Goal: Task Accomplishment & Management: Manage account settings

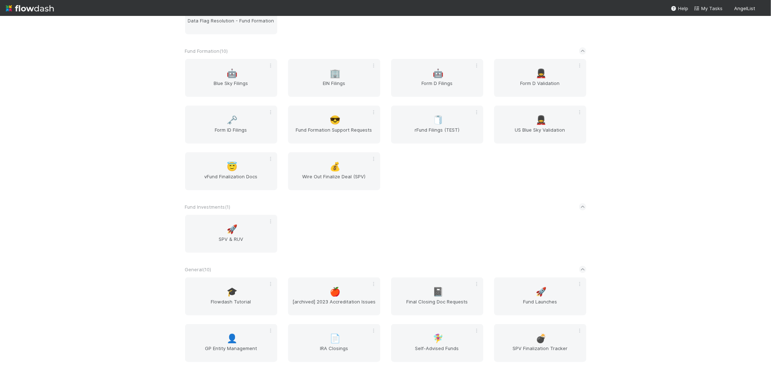
scroll to position [482, 0]
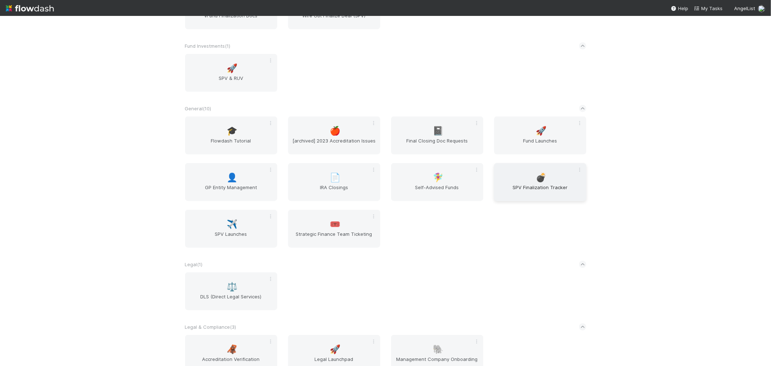
click at [557, 184] on span "SPV Finalization Tracker" at bounding box center [540, 191] width 86 height 14
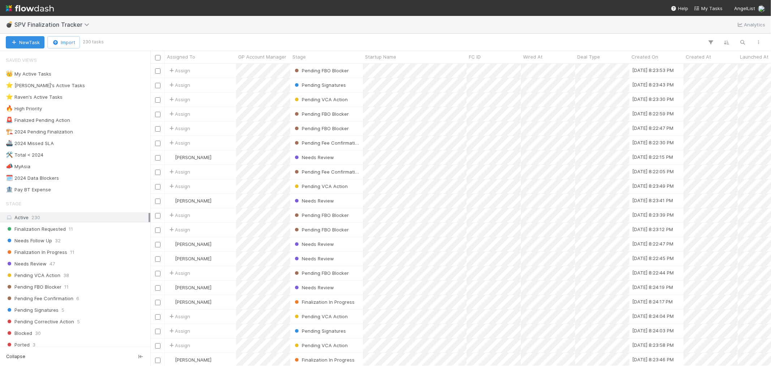
scroll to position [296, 615]
click at [80, 100] on div "⭐ Raven's Active Tasks 10" at bounding box center [77, 97] width 143 height 9
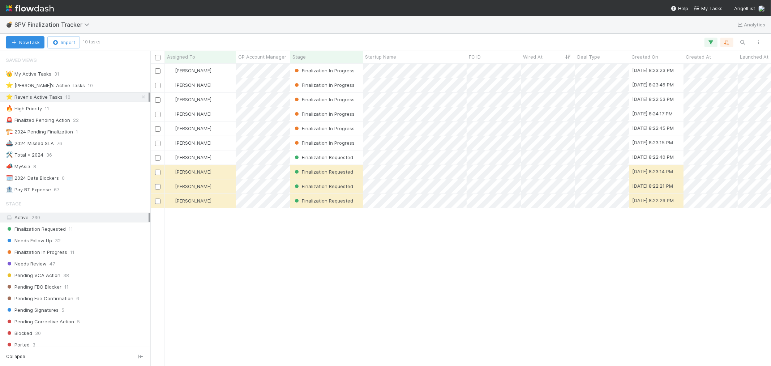
scroll to position [296, 615]
click at [225, 161] on div "[PERSON_NAME]" at bounding box center [200, 157] width 71 height 14
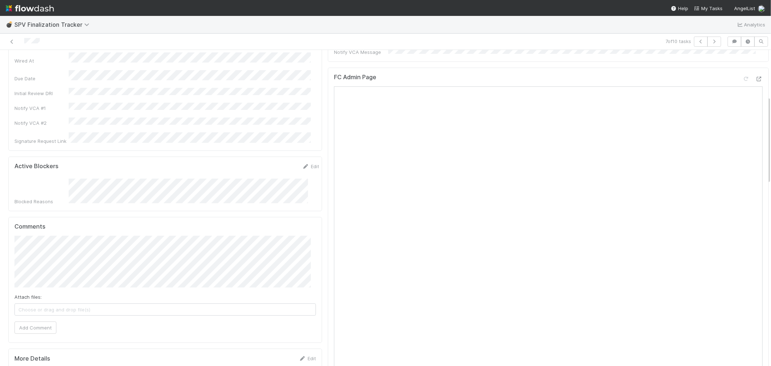
scroll to position [120, 0]
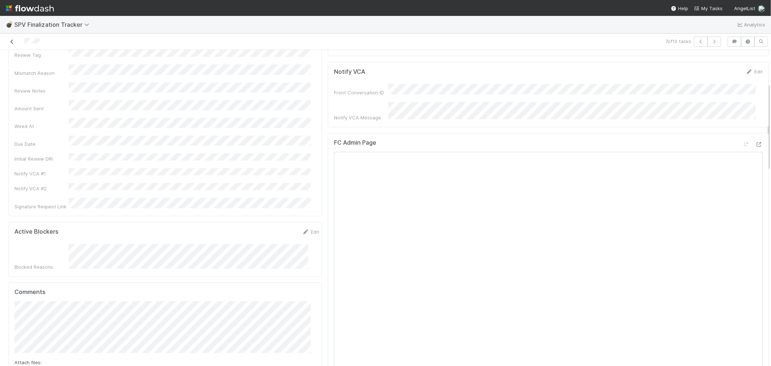
click at [12, 40] on icon at bounding box center [11, 41] width 7 height 5
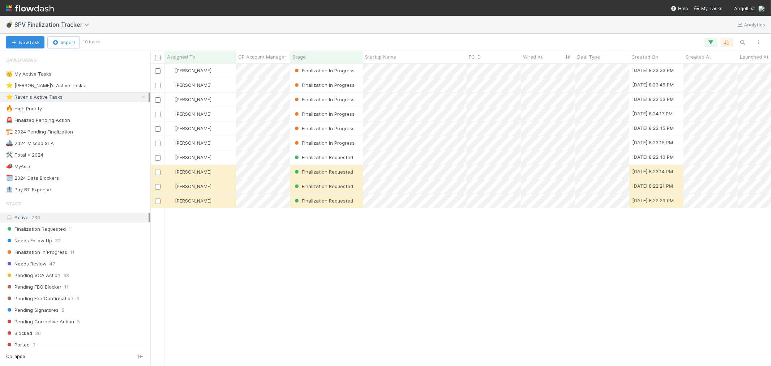
scroll to position [296, 615]
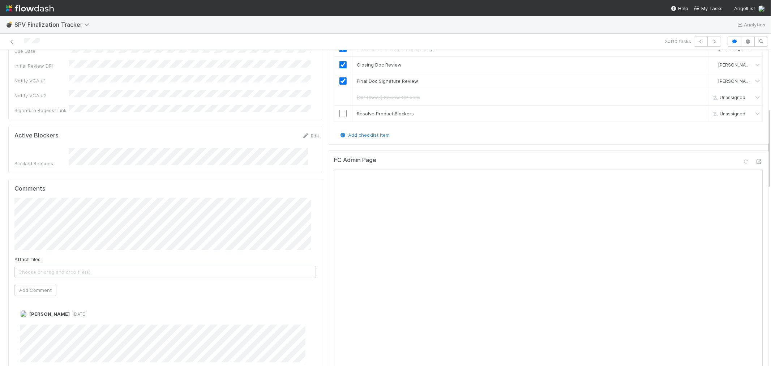
scroll to position [241, 0]
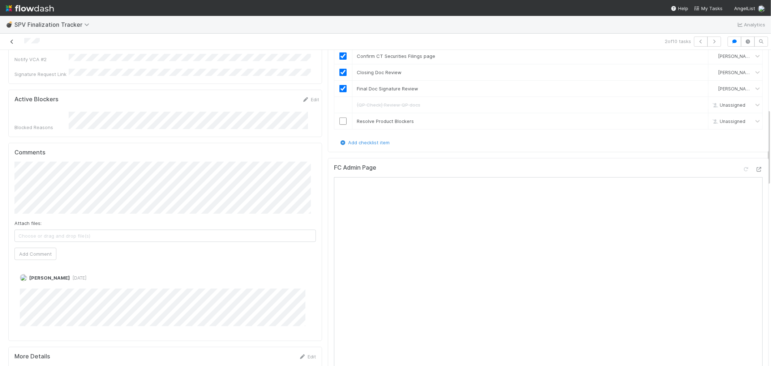
click at [14, 39] on icon at bounding box center [11, 41] width 7 height 5
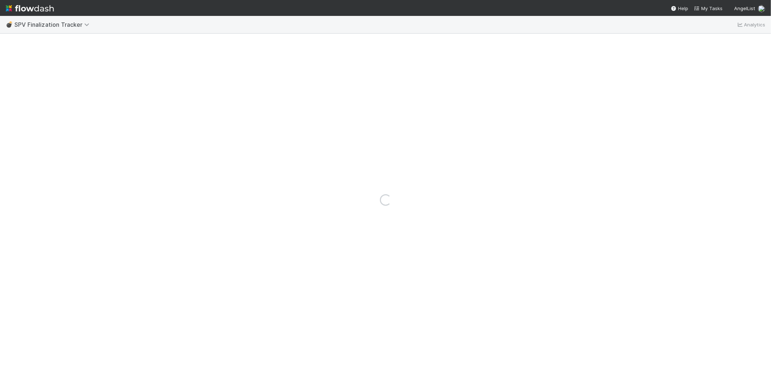
click at [23, 7] on img at bounding box center [30, 8] width 48 height 12
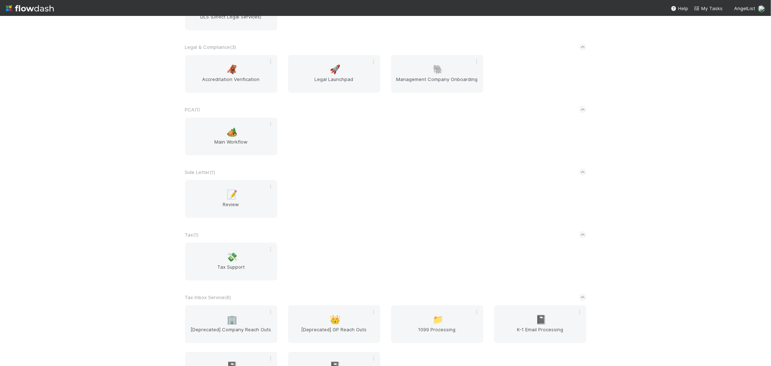
scroll to position [763, 0]
click at [193, 144] on span "Main Workflow" at bounding box center [231, 144] width 86 height 14
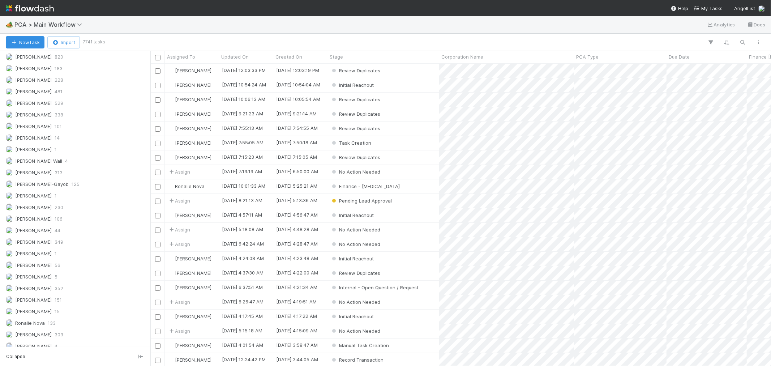
scroll to position [1001, 0]
click at [72, 280] on div "Raven Jacinto 15" at bounding box center [77, 282] width 143 height 9
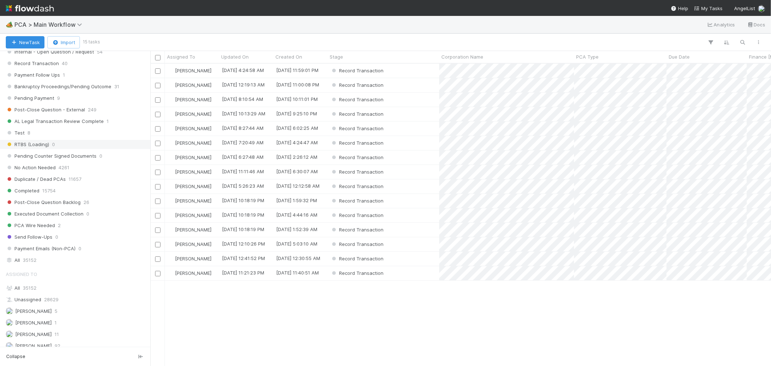
scroll to position [640, 0]
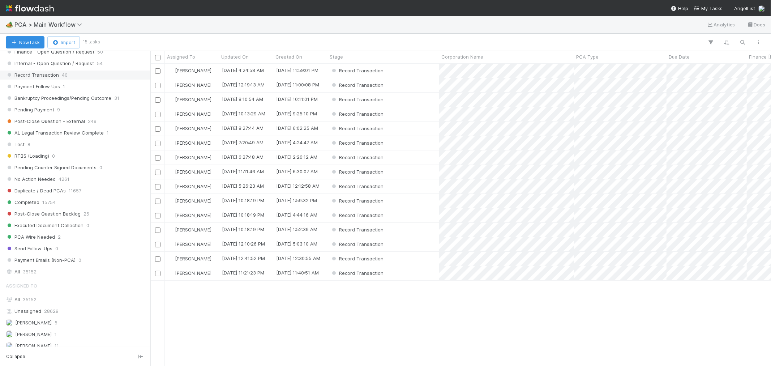
click at [62, 78] on span "40" at bounding box center [65, 74] width 6 height 9
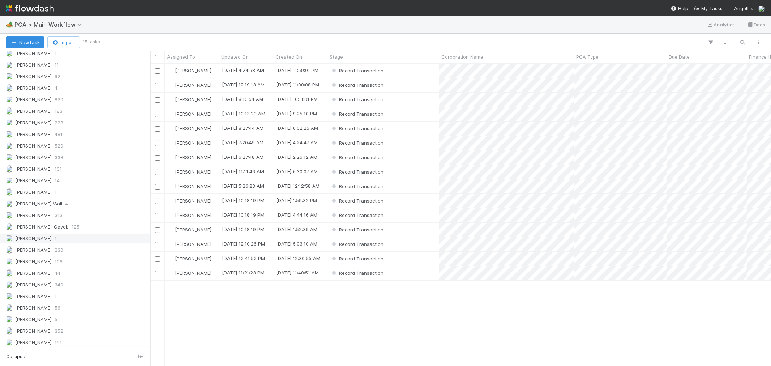
scroll to position [296, 615]
click at [35, 127] on span "[PERSON_NAME]" at bounding box center [29, 122] width 46 height 9
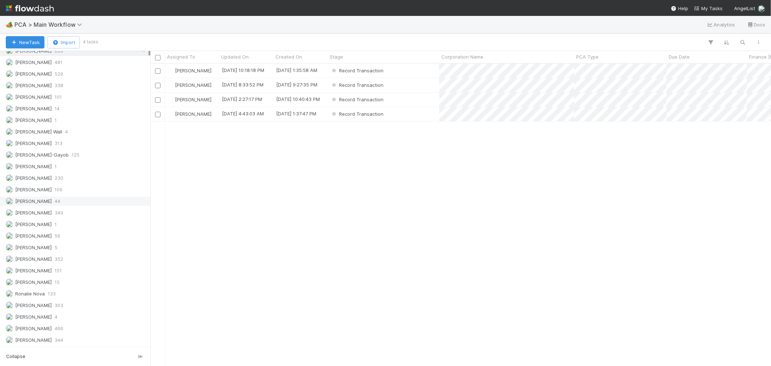
scroll to position [1001, 0]
click at [59, 213] on span "349" at bounding box center [59, 212] width 9 height 9
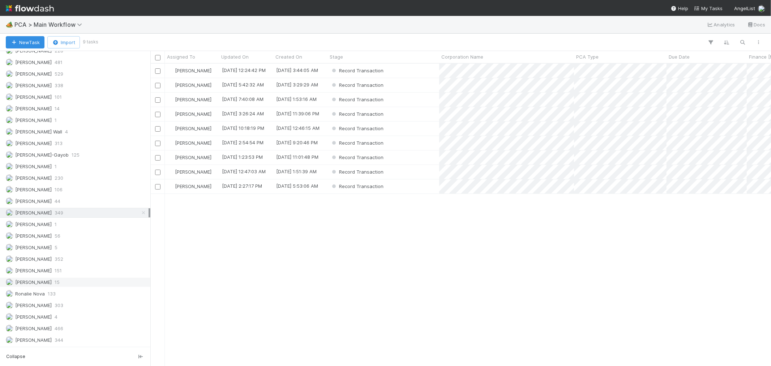
scroll to position [296, 615]
click at [67, 281] on div "Raven Jacinto 15" at bounding box center [77, 282] width 143 height 9
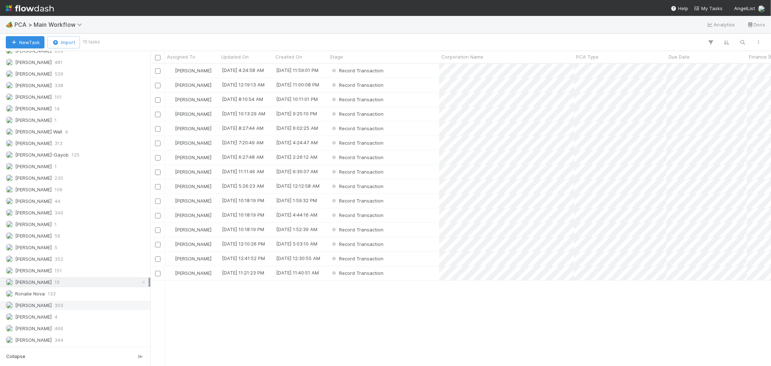
scroll to position [296, 615]
click at [57, 308] on span "303" at bounding box center [59, 305] width 9 height 9
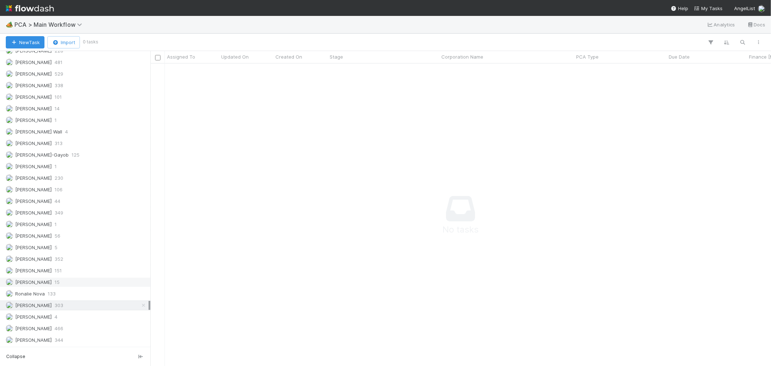
scroll to position [290, 608]
click at [64, 284] on div "Raven Jacinto 15" at bounding box center [77, 282] width 143 height 9
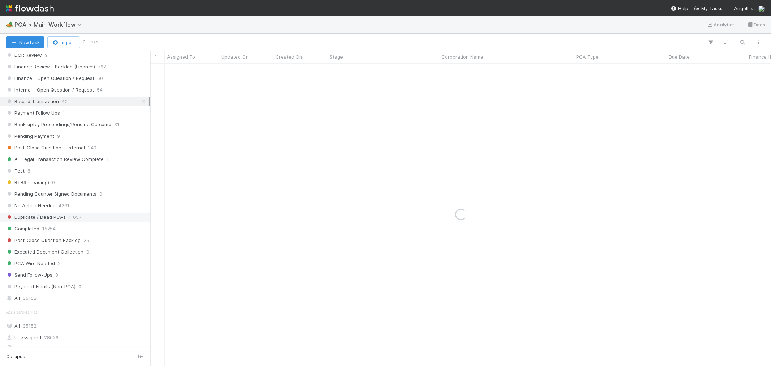
scroll to position [599, 0]
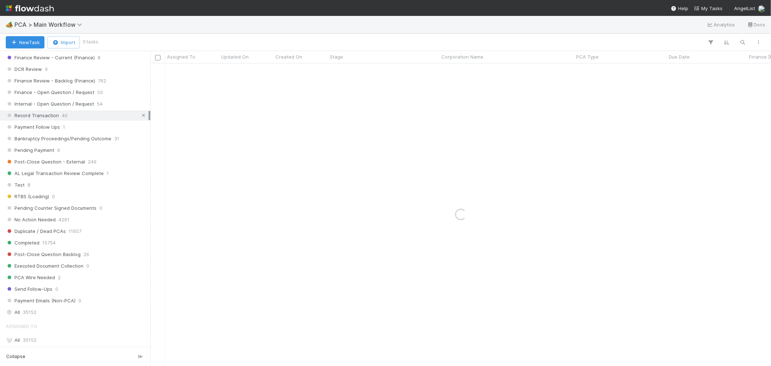
click at [140, 116] on link at bounding box center [143, 115] width 7 height 9
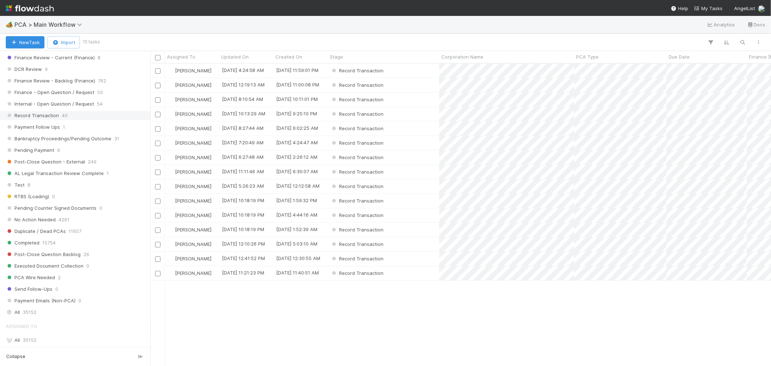
scroll to position [296, 615]
click at [603, 56] on div "PCA Type" at bounding box center [620, 56] width 89 height 7
drag, startPoint x: 603, startPoint y: 56, endPoint x: 604, endPoint y: 68, distance: 12.0
click at [604, 68] on div "Sort A → Z" at bounding box center [618, 70] width 82 height 11
click at [399, 72] on div "Record Transaction" at bounding box center [383, 71] width 112 height 14
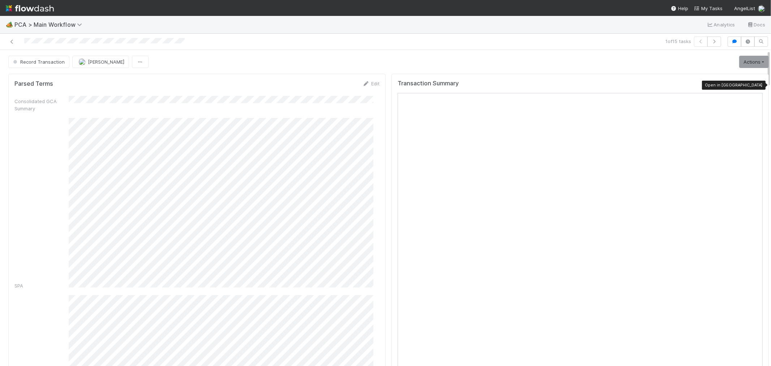
click at [755, 84] on icon at bounding box center [758, 85] width 7 height 5
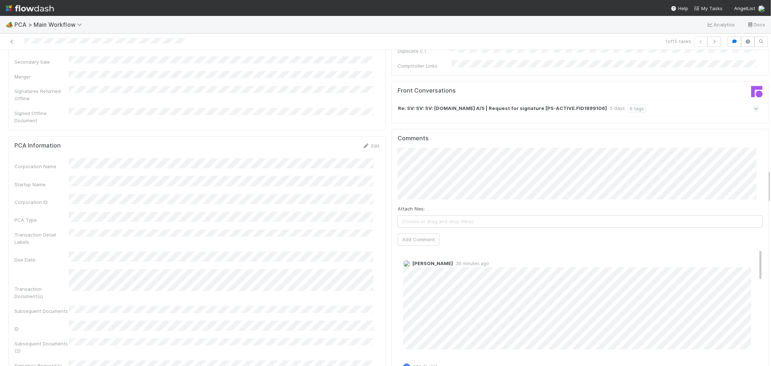
scroll to position [1084, 0]
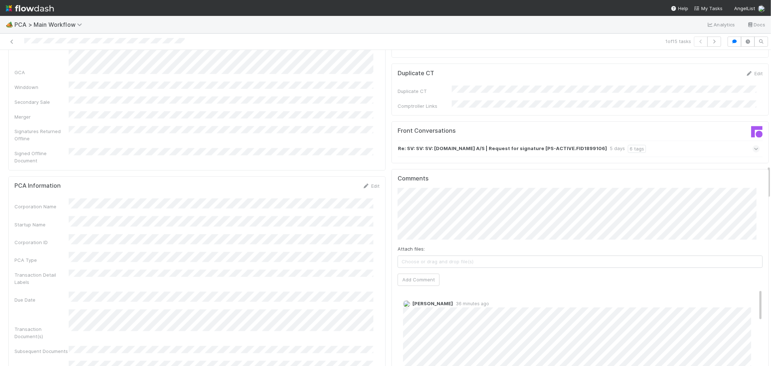
click at [578, 145] on strong "Re: SV: SV: SV: Holdbar.com A/S | Request for signature [PS-ACTIVE.FID1899106]" at bounding box center [502, 149] width 209 height 8
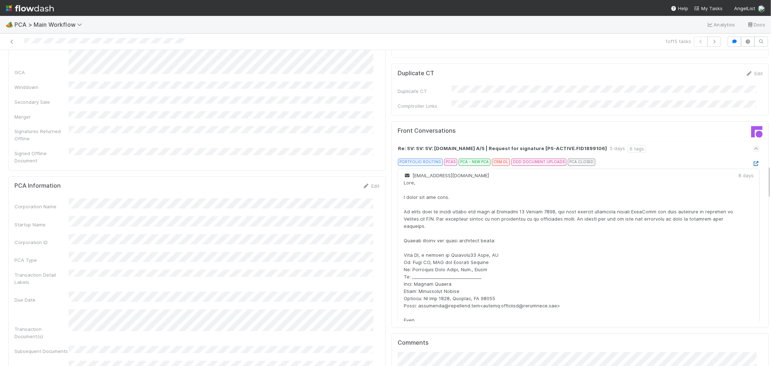
click at [753, 162] on icon at bounding box center [756, 164] width 7 height 5
click at [645, 141] on div "Re: SV: SV: SV: Holdbar.com A/S | Request for signature [PS-ACTIVE.FID1899106] …" at bounding box center [579, 149] width 362 height 17
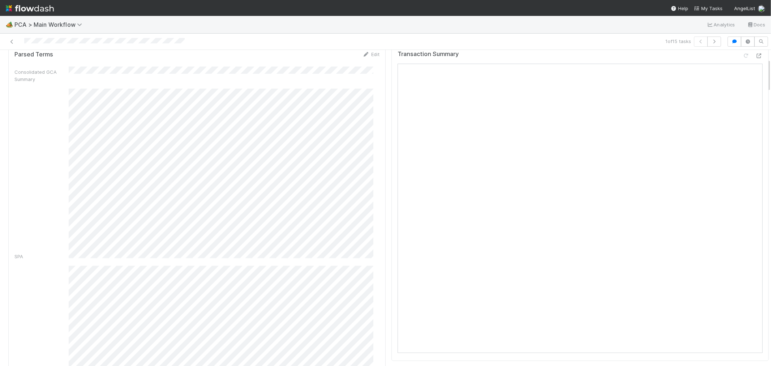
scroll to position [0, 0]
click at [40, 65] on button "Record Transaction" at bounding box center [38, 62] width 61 height 12
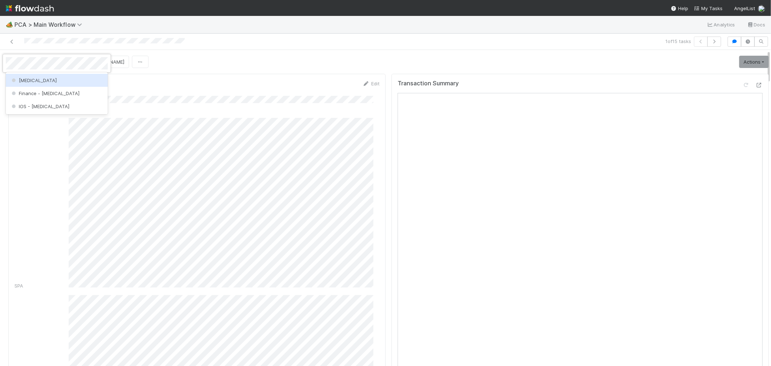
click at [45, 77] on div "[MEDICAL_DATA]" at bounding box center [57, 80] width 102 height 13
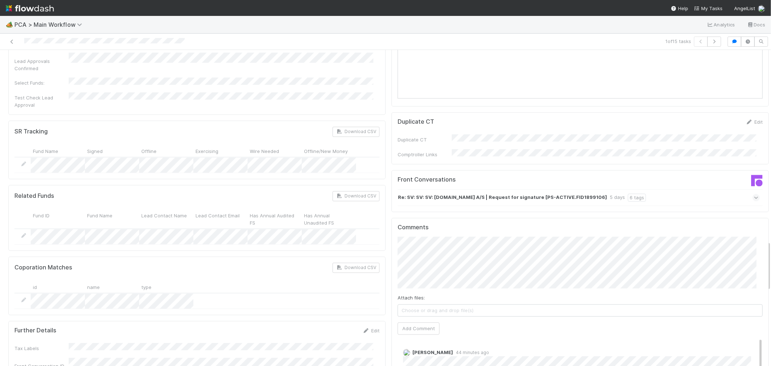
scroll to position [1199, 0]
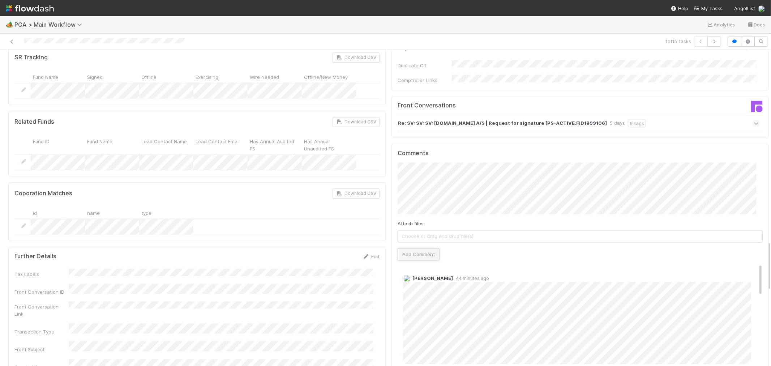
click at [418, 248] on button "Add Comment" at bounding box center [419, 254] width 42 height 12
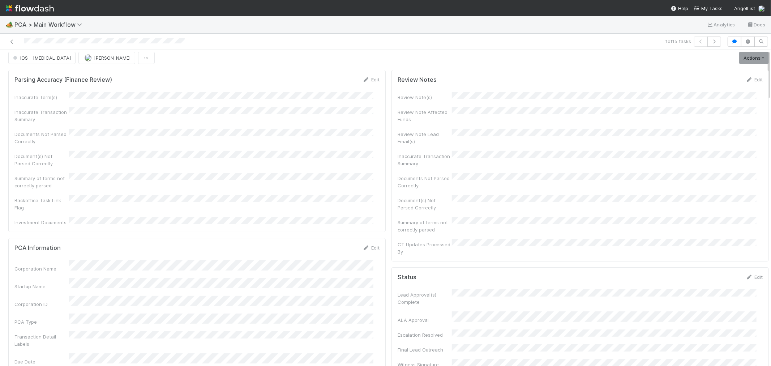
scroll to position [0, 0]
click at [14, 41] on icon at bounding box center [11, 41] width 7 height 5
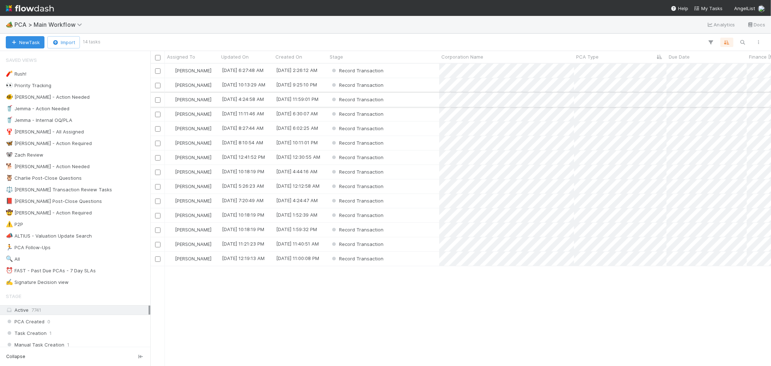
scroll to position [296, 615]
click at [420, 159] on div "Record Transaction" at bounding box center [383, 157] width 112 height 14
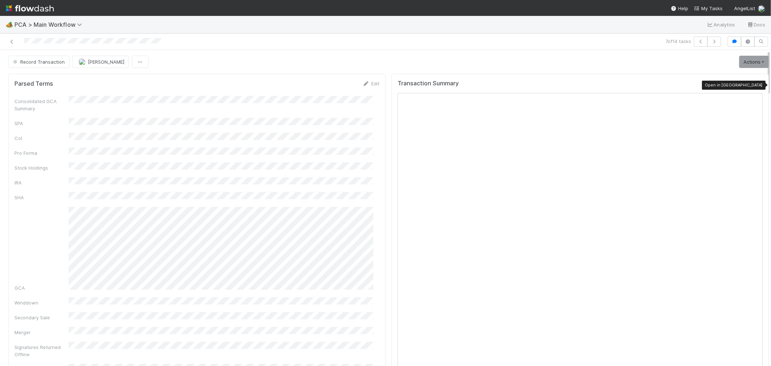
click at [755, 86] on icon at bounding box center [758, 85] width 7 height 5
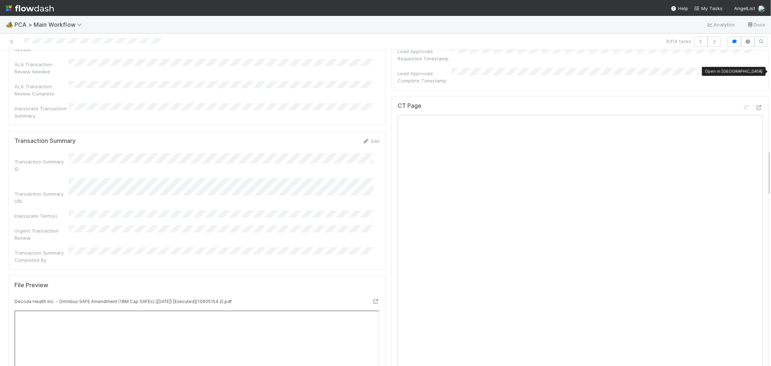
scroll to position [682, 0]
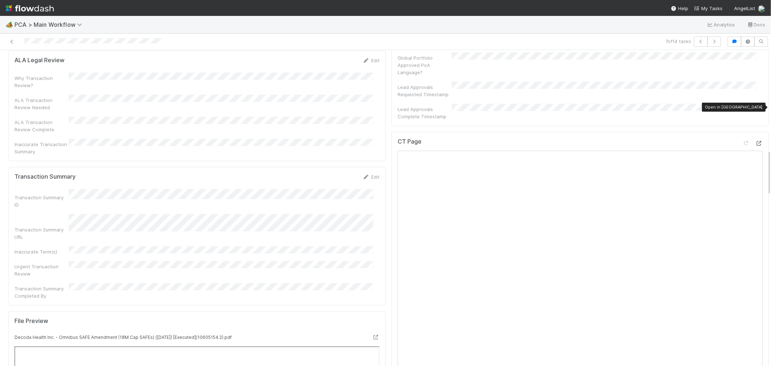
click at [755, 141] on icon at bounding box center [758, 143] width 7 height 5
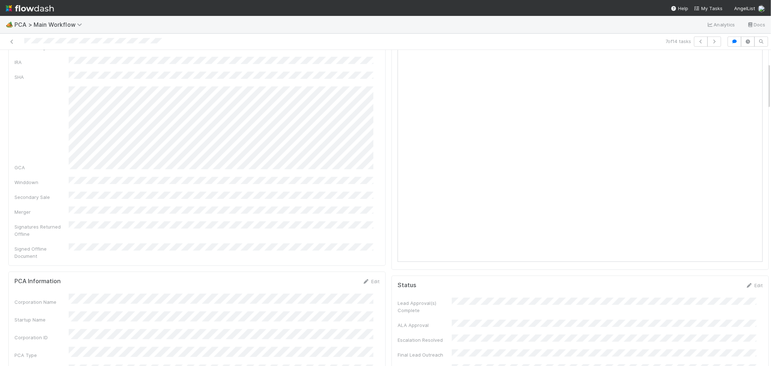
scroll to position [5, 0]
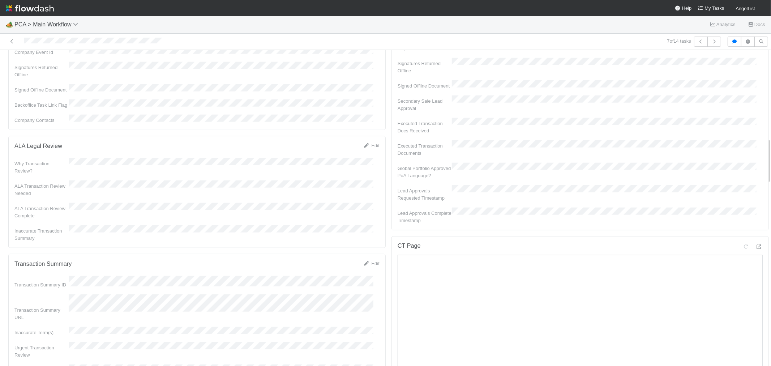
scroll to position [602, 0]
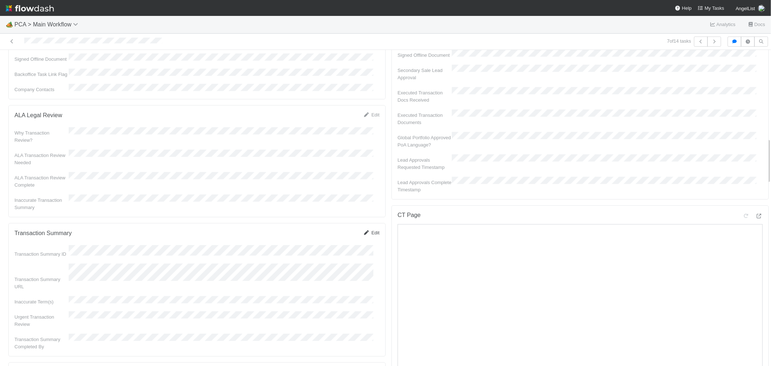
click at [369, 230] on link "Edit" at bounding box center [371, 232] width 17 height 5
click at [333, 229] on button "Save" at bounding box center [343, 235] width 20 height 12
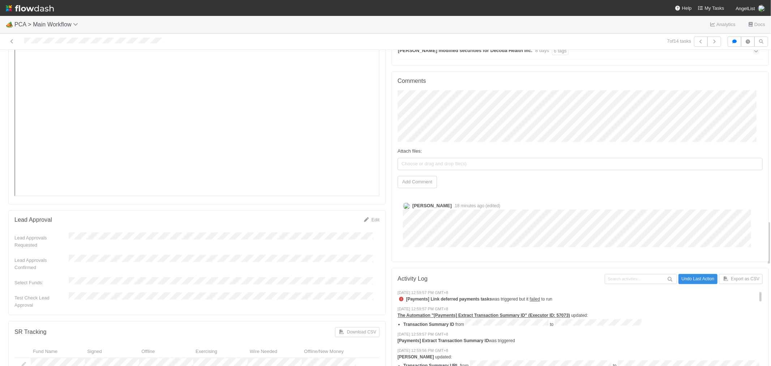
scroll to position [1044, 0]
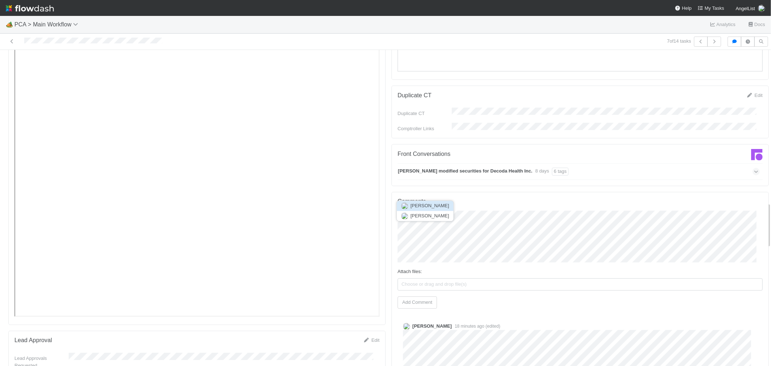
click at [433, 205] on span "[PERSON_NAME]" at bounding box center [430, 205] width 39 height 5
click at [423, 296] on button "Add Comment" at bounding box center [417, 302] width 39 height 12
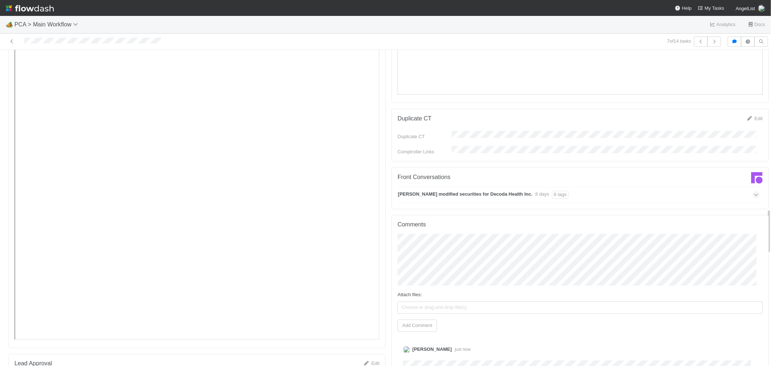
scroll to position [1084, 0]
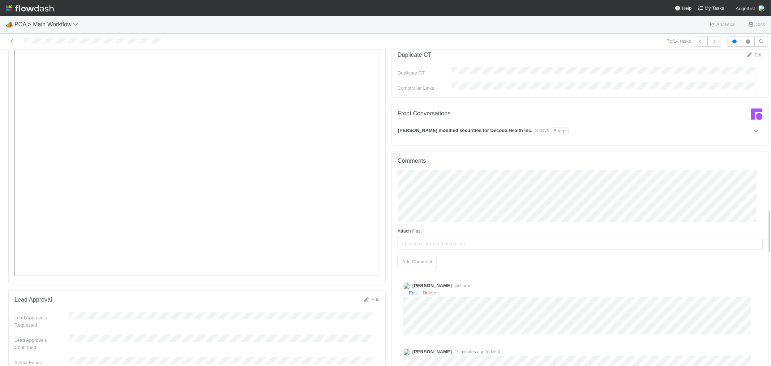
click at [409, 290] on link "Edit" at bounding box center [413, 292] width 8 height 5
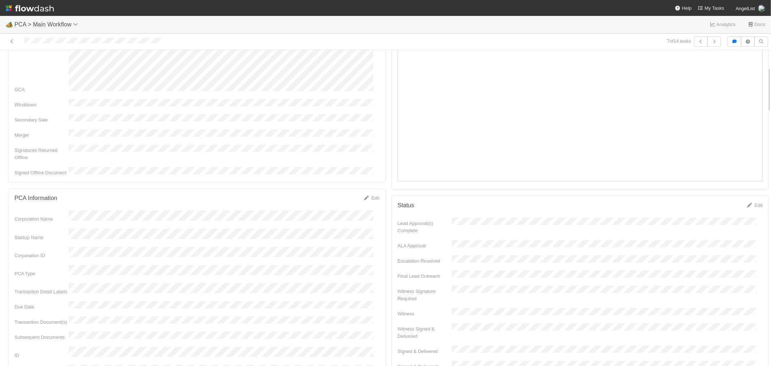
scroll to position [0, 0]
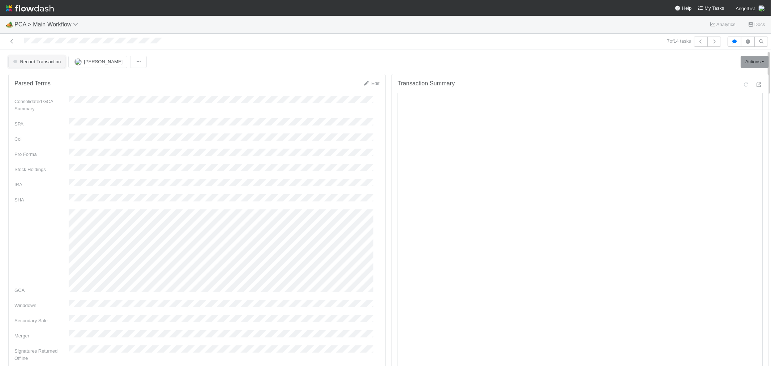
click at [34, 58] on button "Record Transaction" at bounding box center [36, 62] width 57 height 12
click at [51, 79] on div "[MEDICAL_DATA]" at bounding box center [57, 80] width 102 height 13
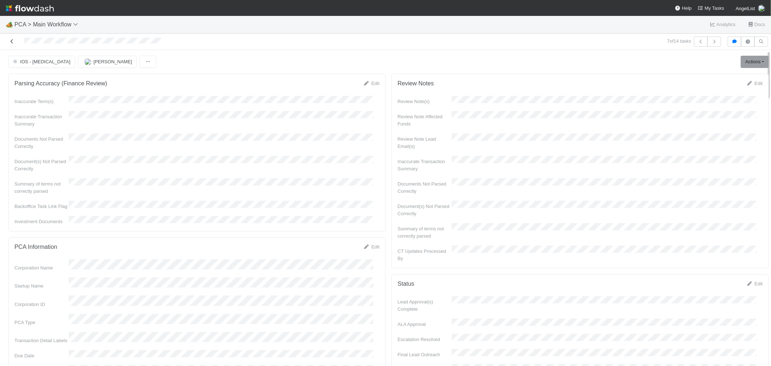
click at [9, 43] on icon at bounding box center [11, 41] width 7 height 5
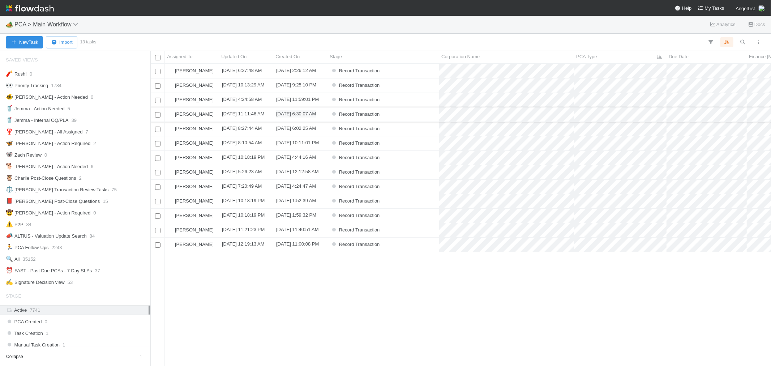
scroll to position [6, 6]
click at [413, 72] on div "Record Transaction" at bounding box center [383, 71] width 112 height 14
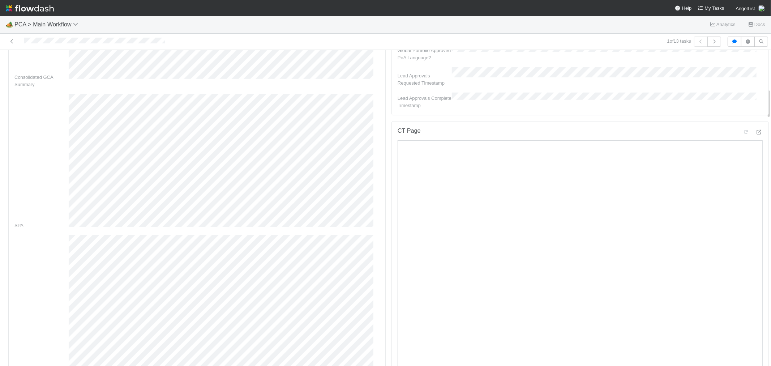
scroll to position [361, 0]
click at [755, 135] on icon at bounding box center [758, 137] width 7 height 5
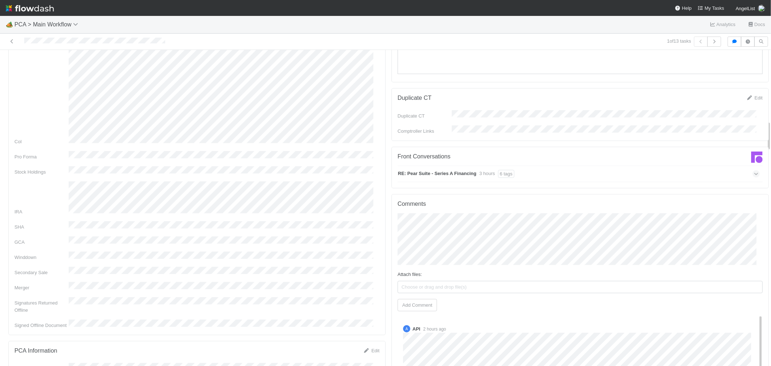
scroll to position [723, 0]
click at [595, 165] on div "RE: Pear Suite - Series A Financing 3 hours 6 tags" at bounding box center [579, 173] width 362 height 17
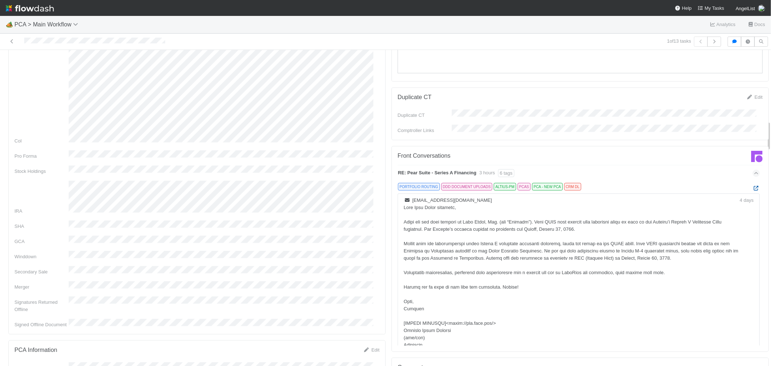
click at [753, 186] on icon at bounding box center [756, 188] width 7 height 5
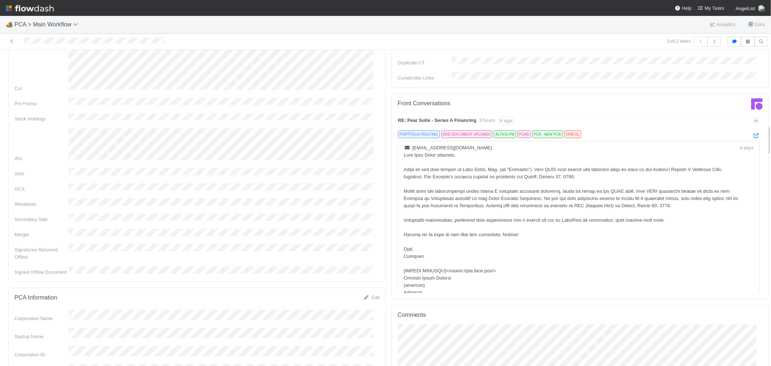
scroll to position [763, 0]
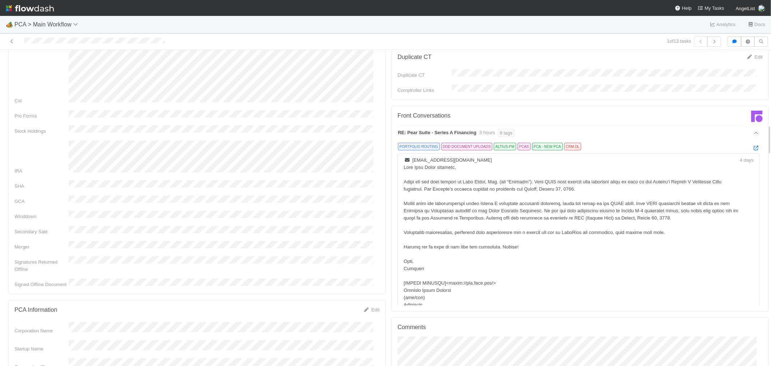
click at [638, 125] on div "RE: Pear Suite - Series A Financing 3 hours 6 tags" at bounding box center [579, 133] width 362 height 17
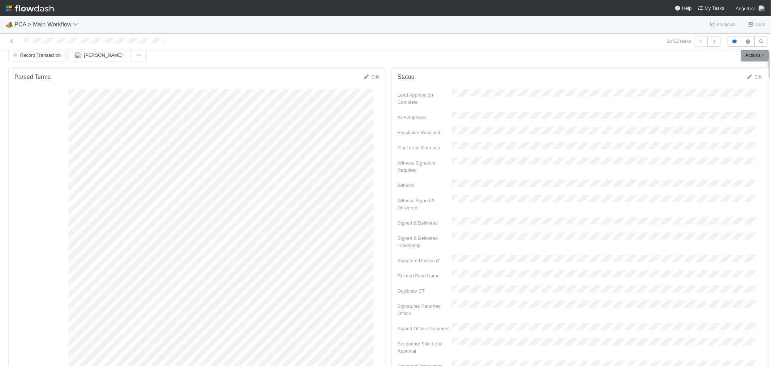
scroll to position [0, 0]
click at [99, 59] on span "[PERSON_NAME]" at bounding box center [103, 61] width 39 height 5
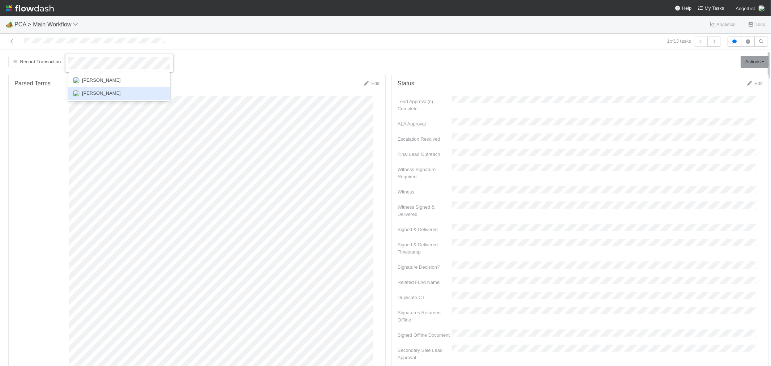
click at [112, 93] on span "[PERSON_NAME]" at bounding box center [101, 92] width 39 height 5
click at [711, 42] on icon "button" at bounding box center [714, 41] width 7 height 4
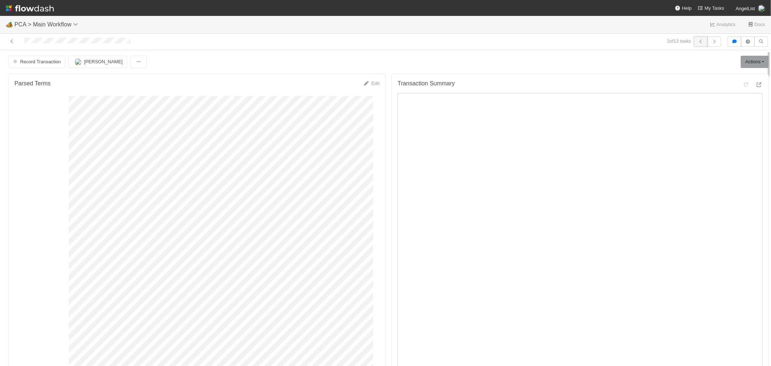
click at [697, 43] on icon "button" at bounding box center [700, 41] width 7 height 4
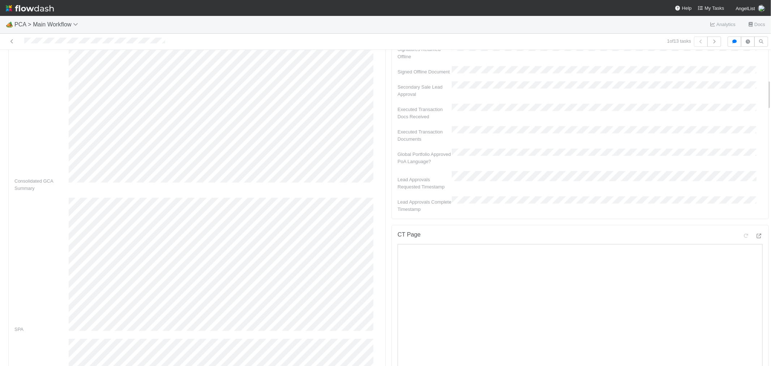
scroll to position [241, 0]
click at [755, 256] on icon at bounding box center [758, 258] width 7 height 5
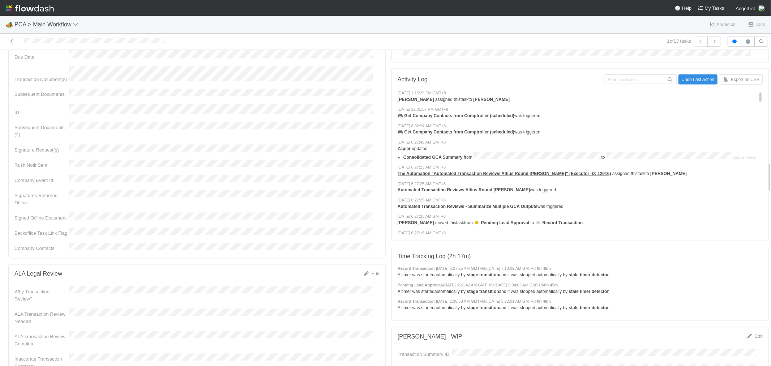
scroll to position [1325, 0]
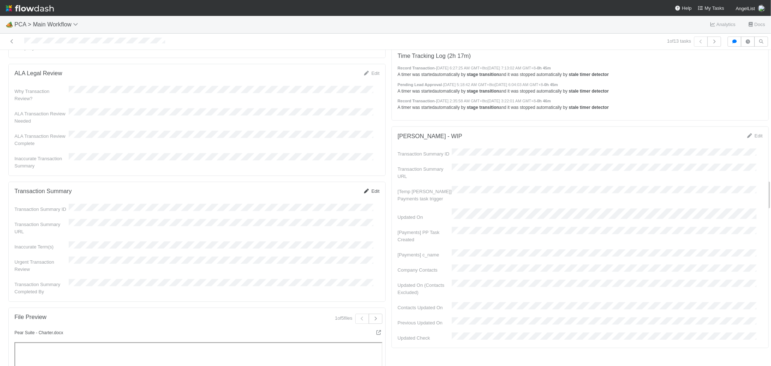
click at [368, 188] on link "Edit" at bounding box center [371, 190] width 17 height 5
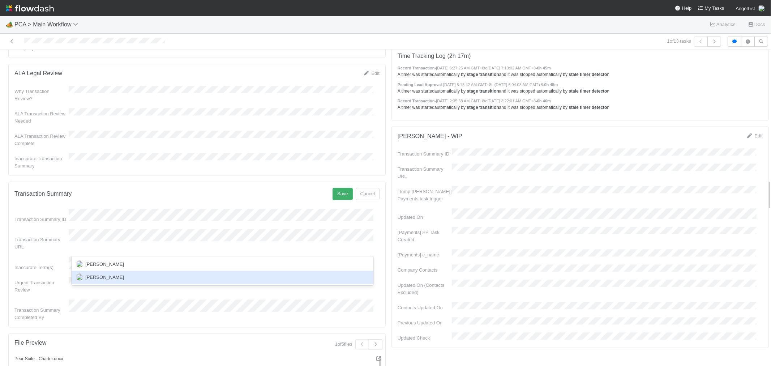
click at [125, 275] on div "[PERSON_NAME]" at bounding box center [223, 277] width 302 height 13
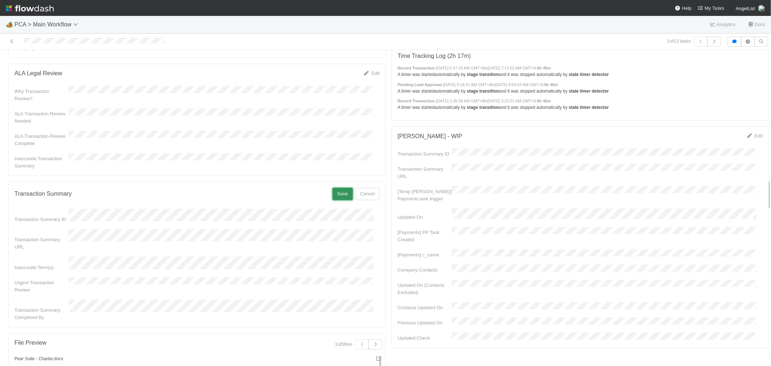
click at [337, 188] on button "Save" at bounding box center [343, 194] width 20 height 12
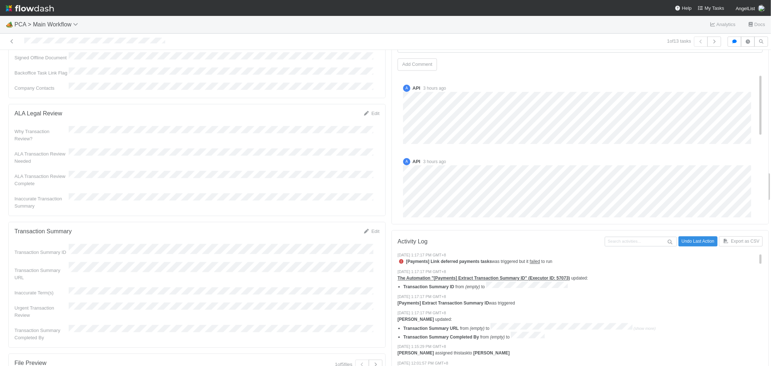
scroll to position [1125, 0]
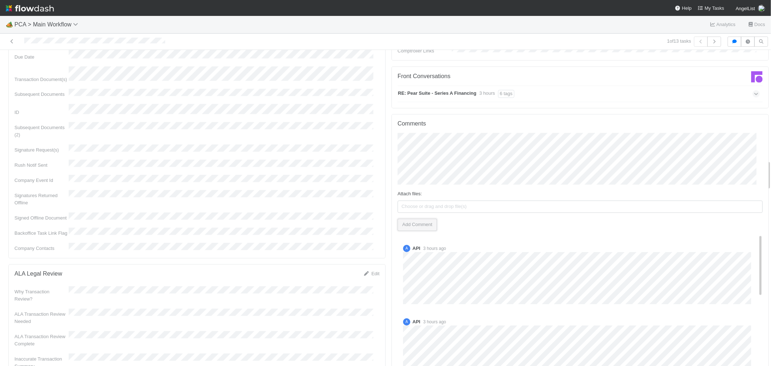
click at [409, 219] on button "Add Comment" at bounding box center [417, 225] width 39 height 12
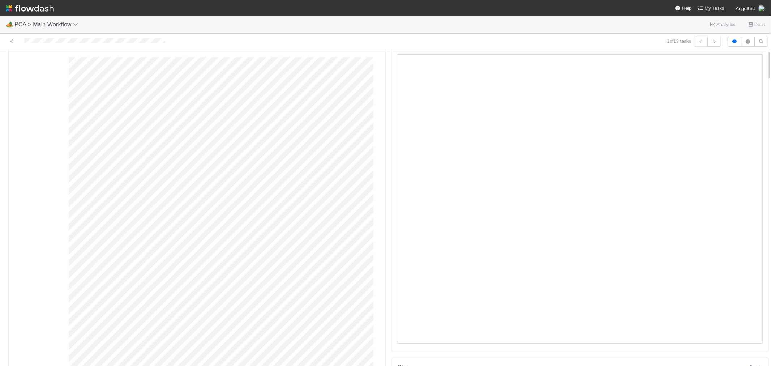
scroll to position [0, 0]
click at [711, 42] on icon "button" at bounding box center [714, 41] width 7 height 4
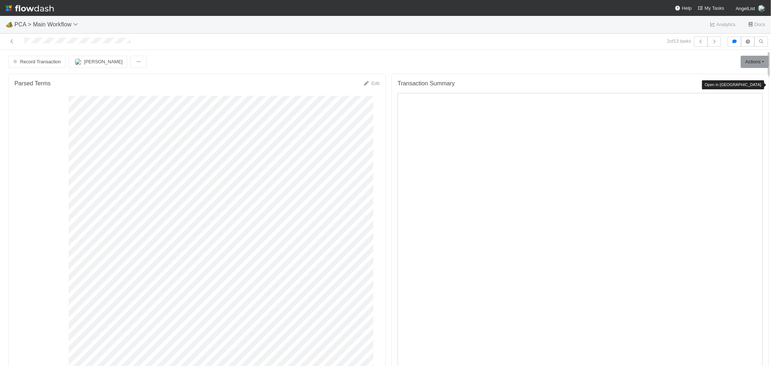
click at [755, 85] on icon at bounding box center [758, 84] width 7 height 5
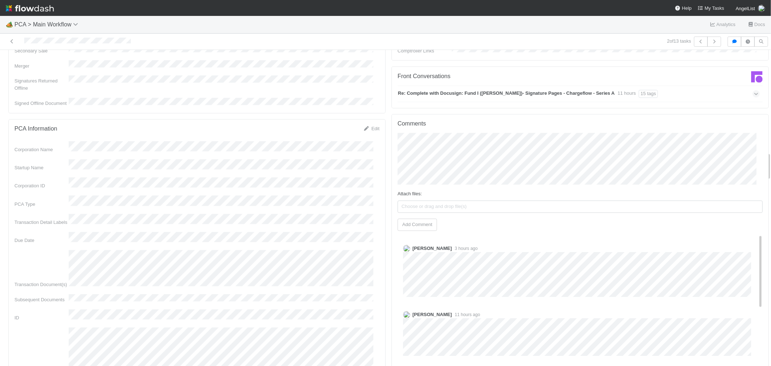
scroll to position [1084, 0]
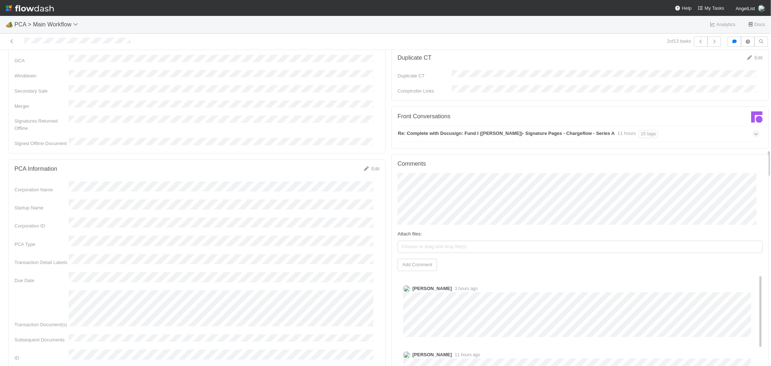
click at [578, 130] on strong "Re: Complete with Docusign: Fund I (Ben Jabbawy)- Signature Pages - Chargeflow …" at bounding box center [506, 134] width 217 height 8
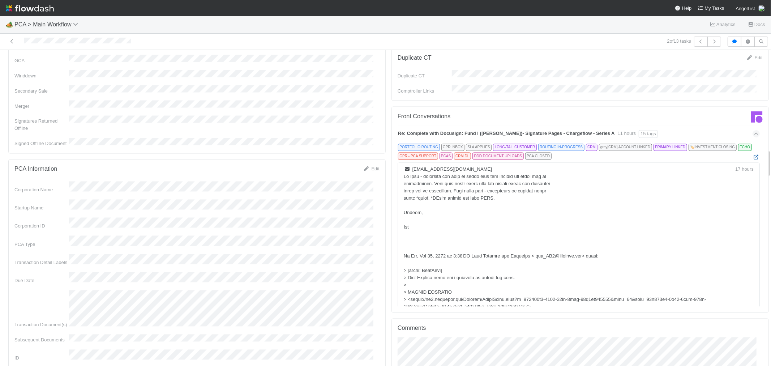
click at [753, 155] on icon at bounding box center [756, 157] width 7 height 5
click at [689, 126] on div "Re: Complete with Docusign: Fund I (Ben Jabbawy)- Signature Pages - Chargeflow …" at bounding box center [579, 134] width 362 height 17
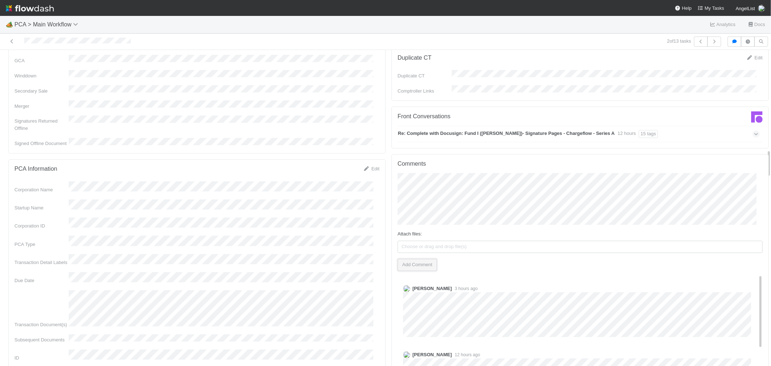
click at [425, 259] on button "Add Comment" at bounding box center [417, 265] width 39 height 12
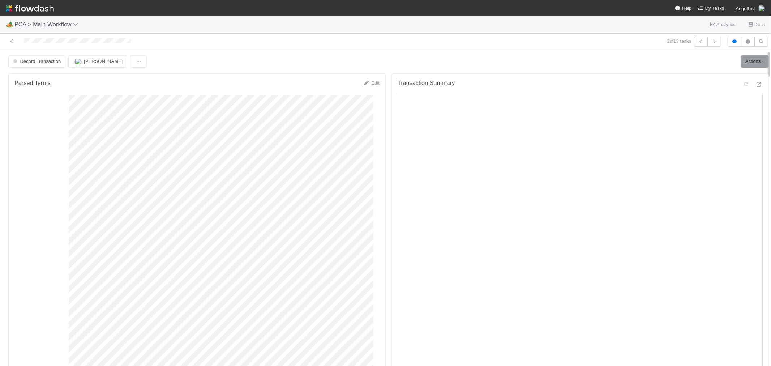
scroll to position [0, 0]
click at [744, 64] on link "Actions" at bounding box center [755, 62] width 28 height 12
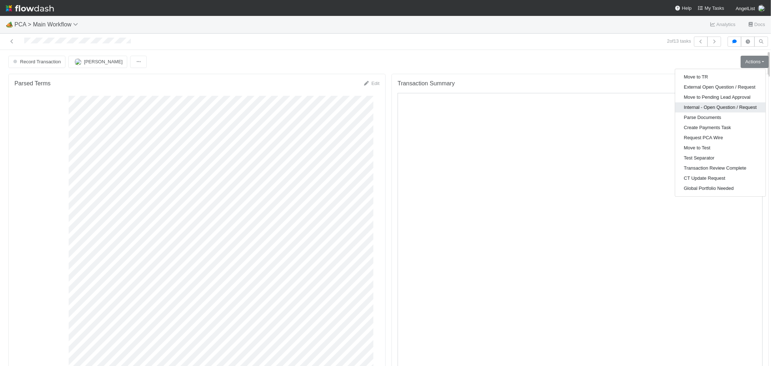
click at [688, 103] on button "Internal - Open Question / Request" at bounding box center [720, 107] width 90 height 10
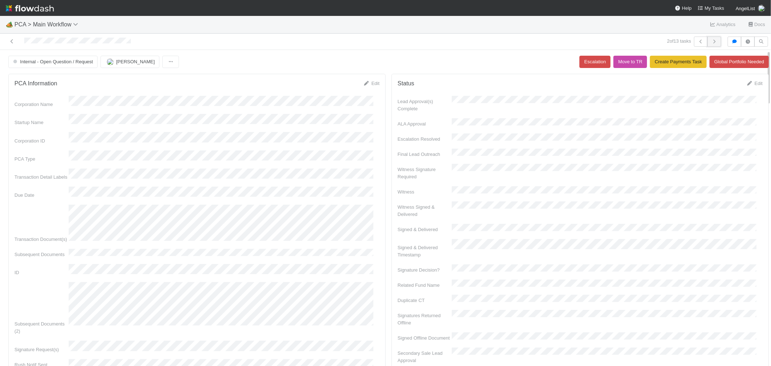
click at [711, 42] on icon "button" at bounding box center [714, 41] width 7 height 4
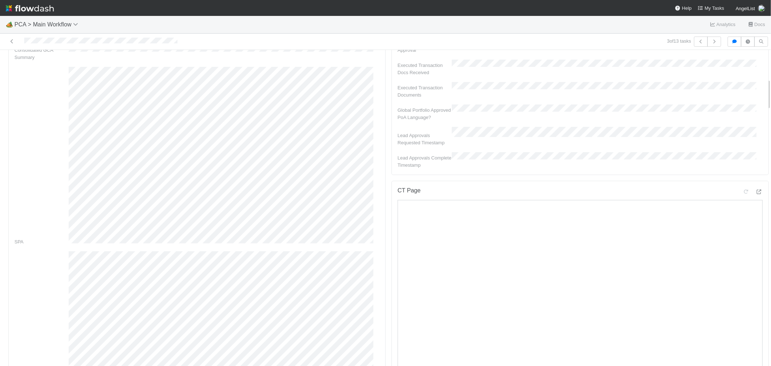
scroll to position [321, 0]
click at [755, 176] on icon at bounding box center [758, 178] width 7 height 5
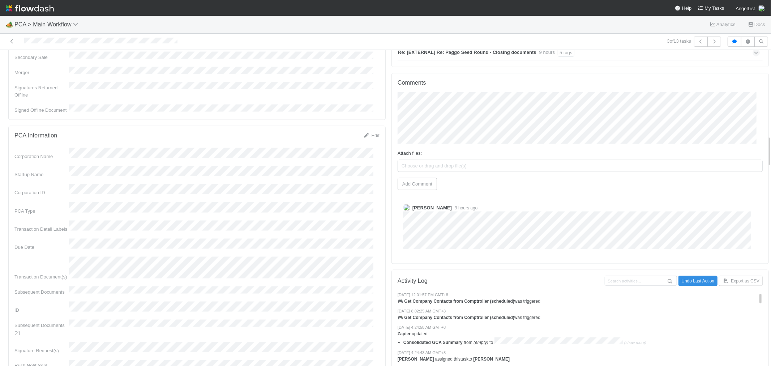
scroll to position [763, 0]
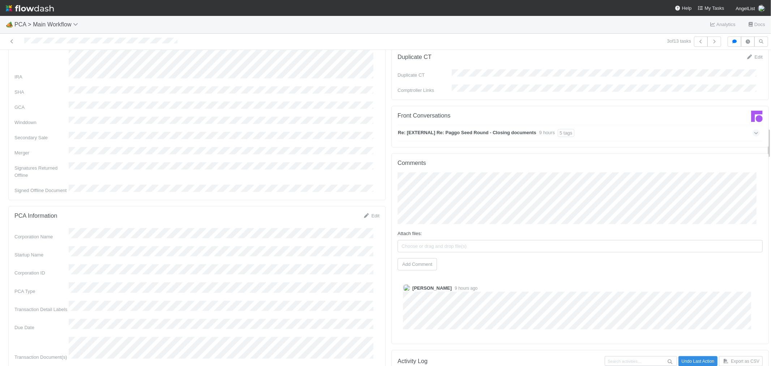
click at [618, 125] on div "Re: [EXTERNAL] Re: Paggo Seed Round - Closing documents 9 hours 5 tags" at bounding box center [579, 133] width 362 height 17
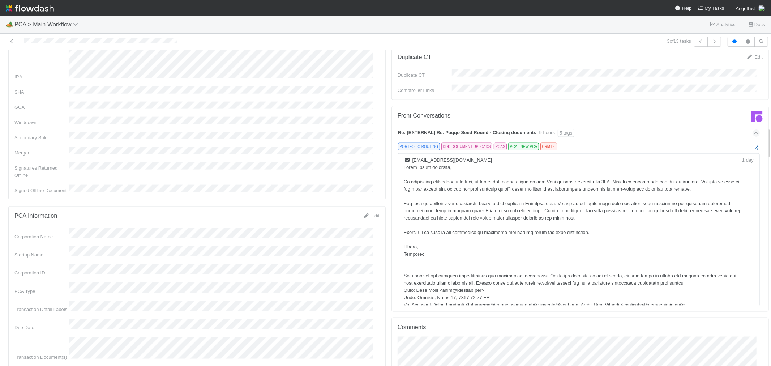
click at [753, 146] on icon at bounding box center [756, 148] width 7 height 5
drag, startPoint x: 729, startPoint y: 99, endPoint x: 723, endPoint y: 101, distance: 6.3
click at [729, 125] on div "Re: [EXTERNAL] Re: Paggo Seed Round - Closing documents 9 hours 5 tags" at bounding box center [579, 133] width 362 height 17
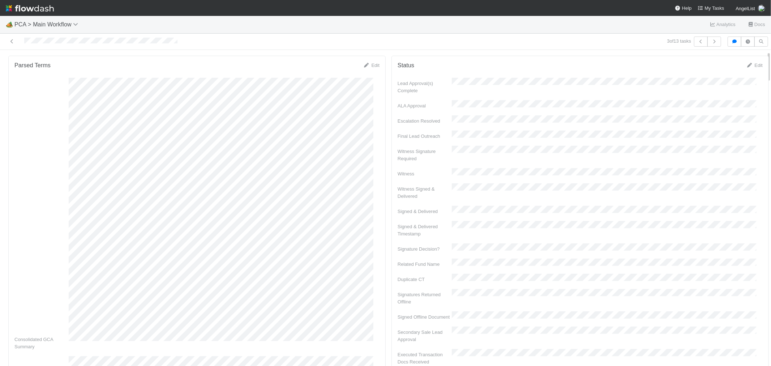
scroll to position [0, 0]
click at [749, 61] on link "Actions" at bounding box center [755, 62] width 28 height 12
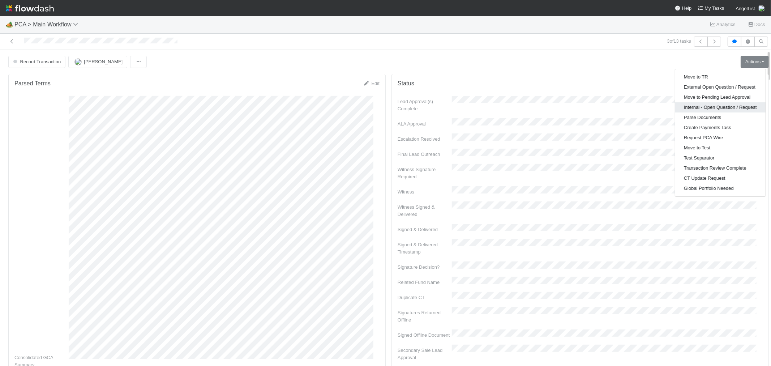
click at [694, 104] on button "Internal - Open Question / Request" at bounding box center [720, 107] width 90 height 10
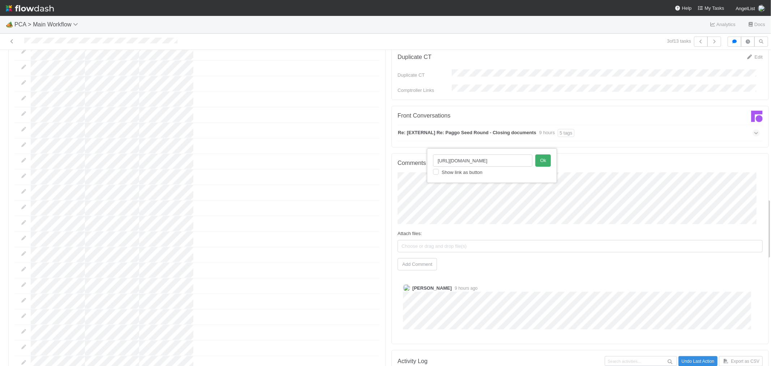
scroll to position [0, 194]
type input "https://comptroller.internal.angellist.com/v/transaction_summaries/follow_ons/0…"
click at [538, 161] on button "Ok" at bounding box center [543, 160] width 16 height 12
click at [411, 258] on button "Add Comment" at bounding box center [417, 264] width 39 height 12
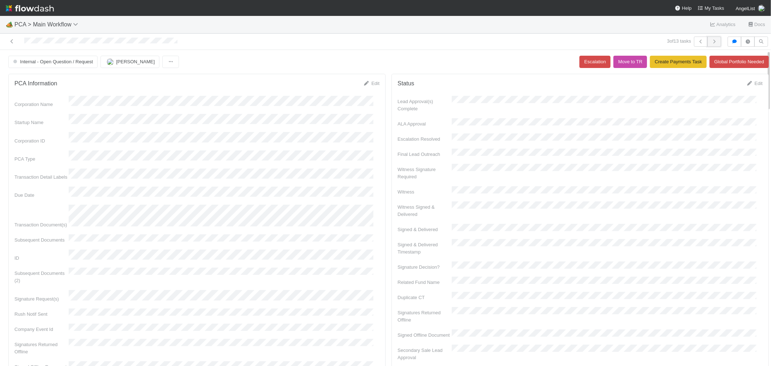
click at [715, 39] on button "button" at bounding box center [714, 42] width 14 height 10
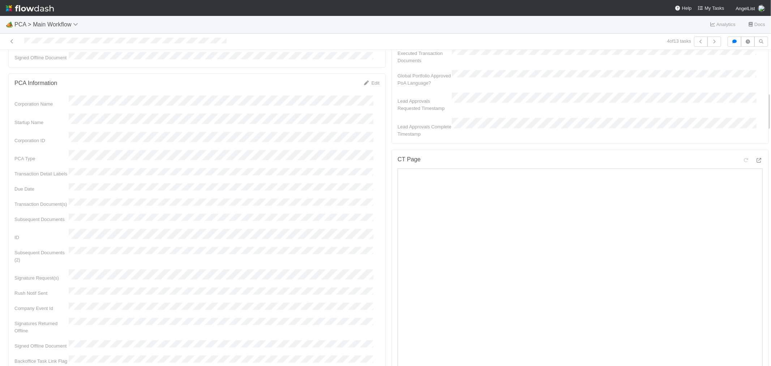
scroll to position [361, 0]
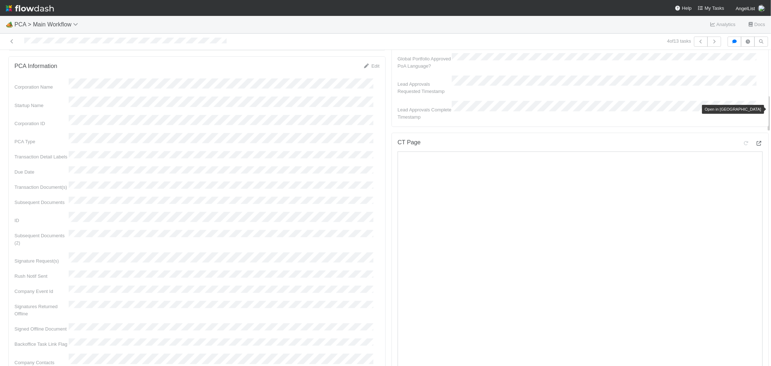
click at [755, 141] on icon at bounding box center [758, 143] width 7 height 5
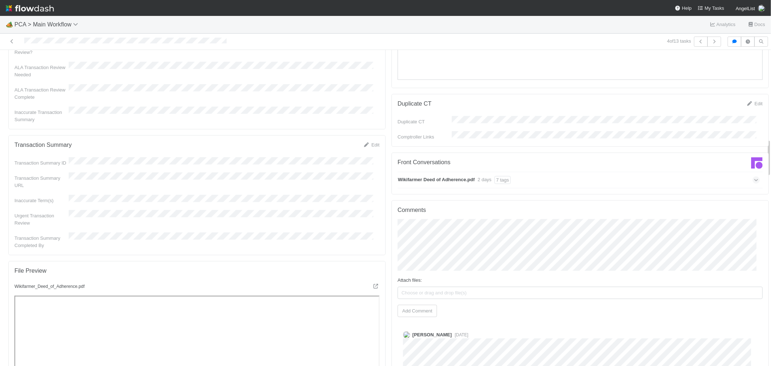
scroll to position [723, 0]
click at [544, 171] on div "Wikifarmer Deed of Adherence.pdf 2 days 7 tags" at bounding box center [579, 179] width 362 height 17
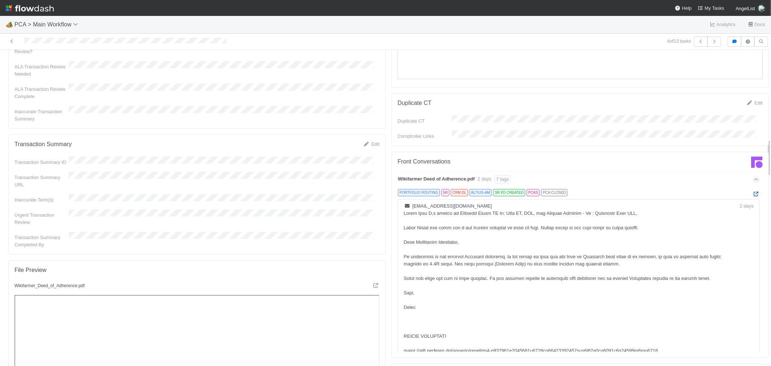
click at [753, 192] on icon at bounding box center [756, 194] width 7 height 5
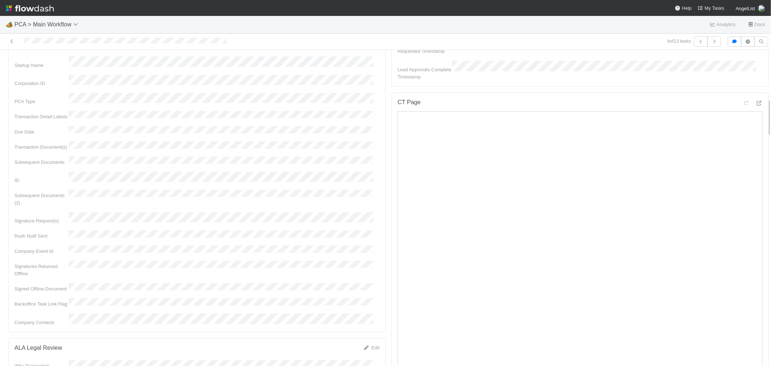
scroll to position [361, 0]
click at [81, 38] on div at bounding box center [125, 42] width 202 height 8
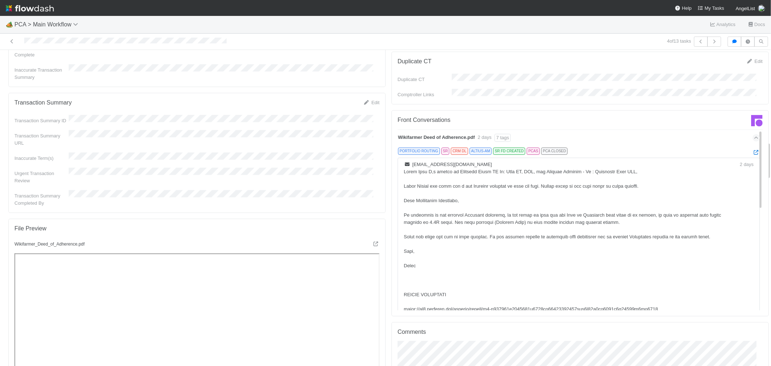
scroll to position [642, 0]
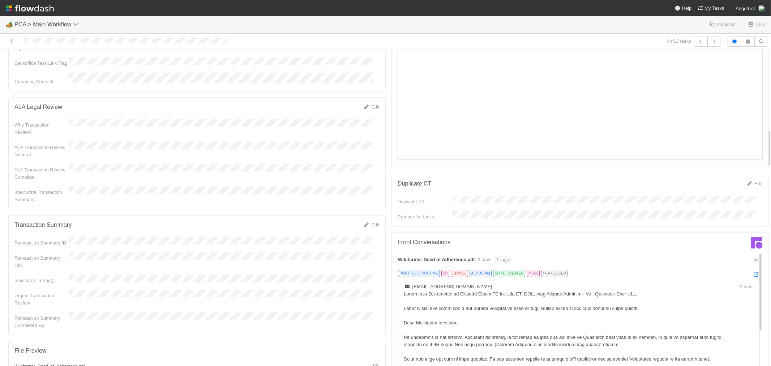
drag, startPoint x: 365, startPoint y: 187, endPoint x: 160, endPoint y: 243, distance: 213.3
click at [366, 222] on link "Edit" at bounding box center [371, 224] width 17 height 5
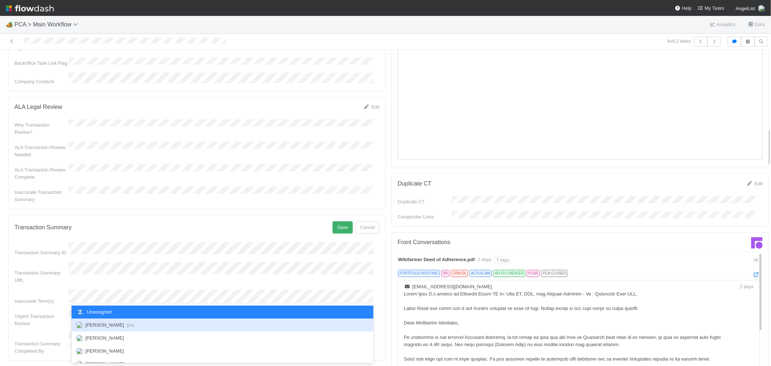
click at [116, 322] on span "Raven Jacinto you" at bounding box center [109, 324] width 49 height 5
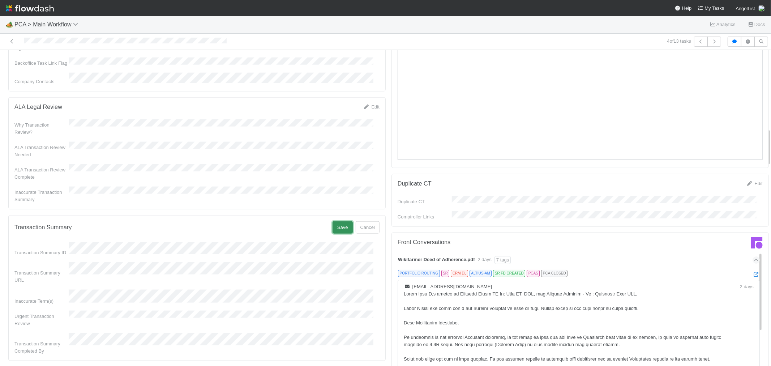
click at [334, 221] on button "Save" at bounding box center [343, 227] width 20 height 12
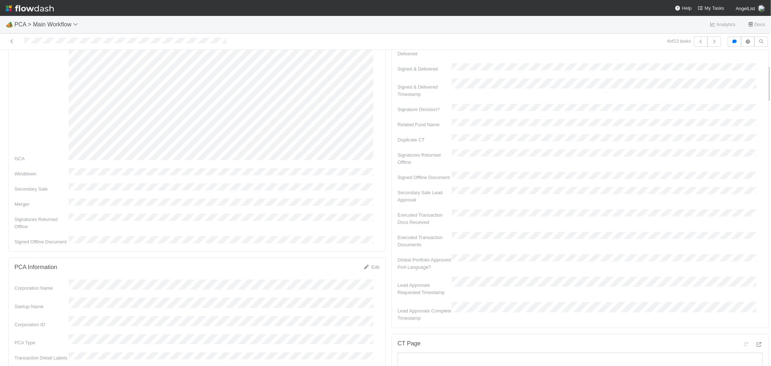
scroll to position [0, 0]
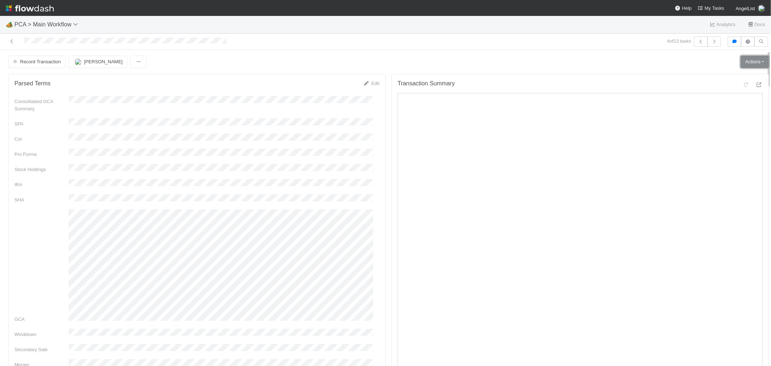
click at [754, 60] on link "Actions" at bounding box center [755, 62] width 28 height 12
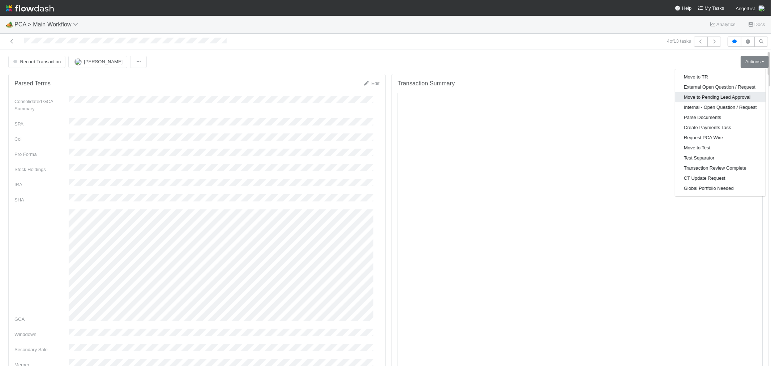
click at [683, 95] on button "Move to Pending Lead Approval" at bounding box center [720, 97] width 90 height 10
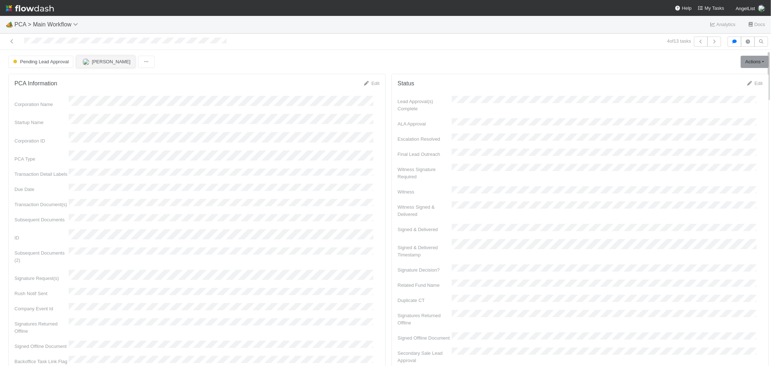
click at [103, 60] on span "[PERSON_NAME]" at bounding box center [111, 61] width 39 height 5
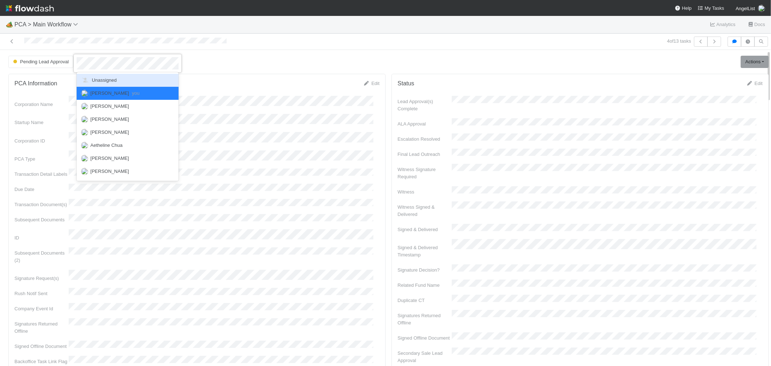
click at [106, 75] on div "Unassigned" at bounding box center [128, 80] width 102 height 13
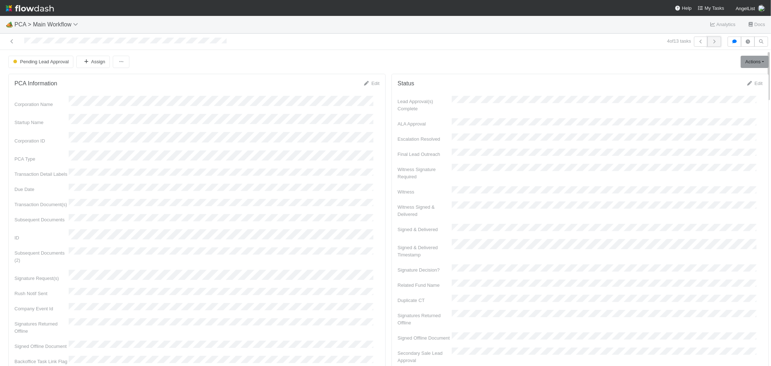
click at [711, 42] on icon "button" at bounding box center [714, 41] width 7 height 4
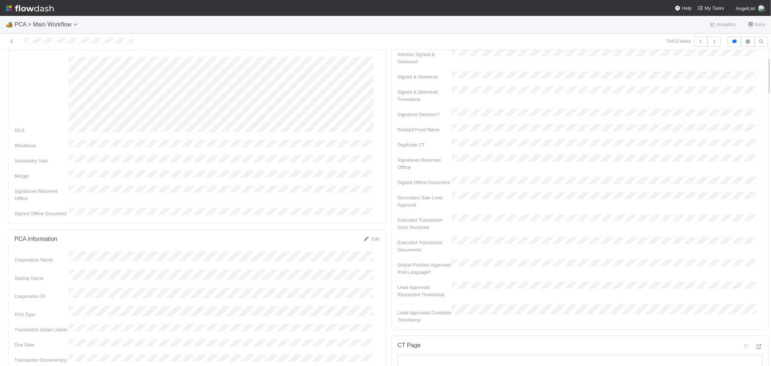
scroll to position [321, 0]
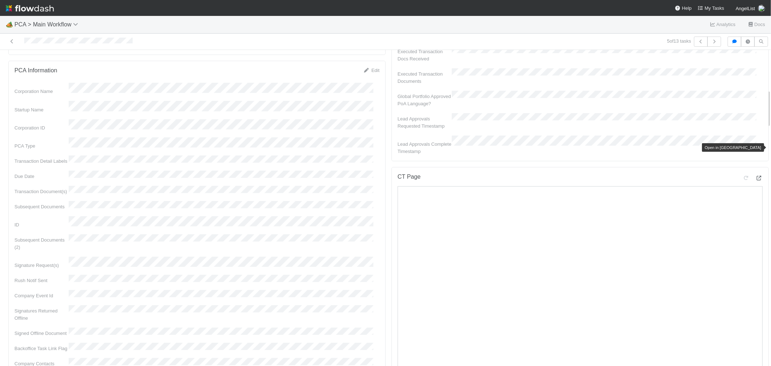
click at [755, 176] on icon at bounding box center [758, 178] width 7 height 5
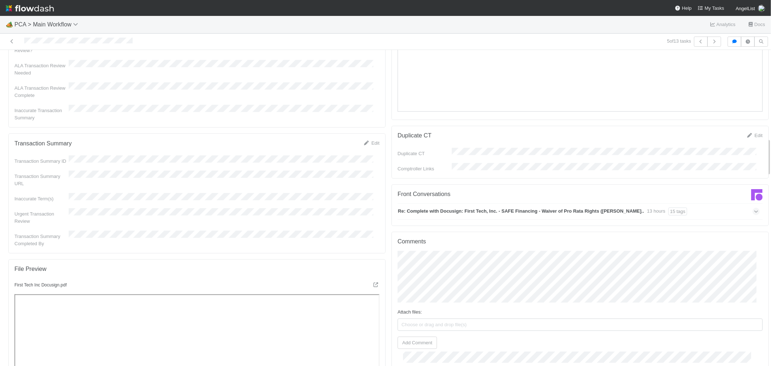
scroll to position [682, 0]
click at [685, 205] on div "Re: Complete with Docusign: First Tech, Inc. - SAFE Financing - Waiver of Pro R…" at bounding box center [579, 213] width 362 height 17
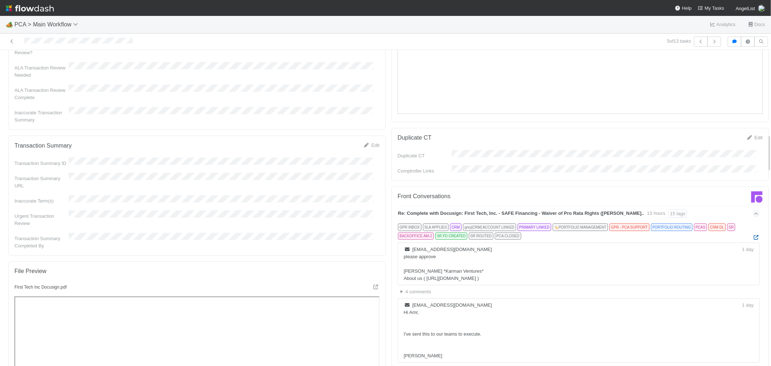
click at [753, 235] on icon at bounding box center [756, 237] width 7 height 5
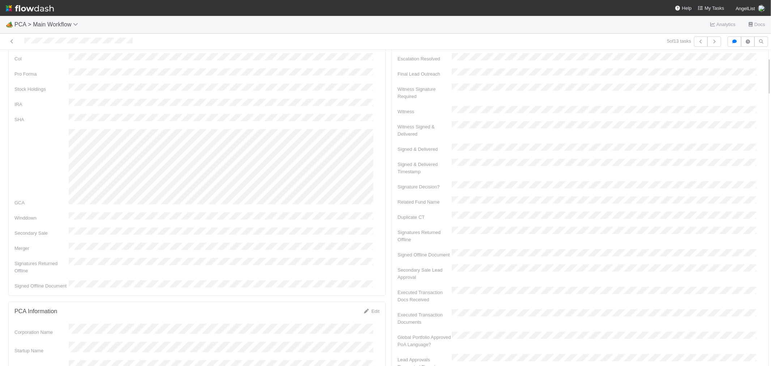
scroll to position [0, 0]
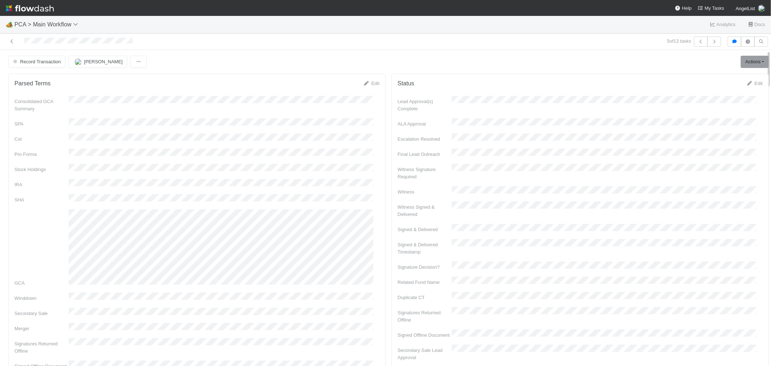
click at [56, 44] on div at bounding box center [184, 42] width 362 height 10
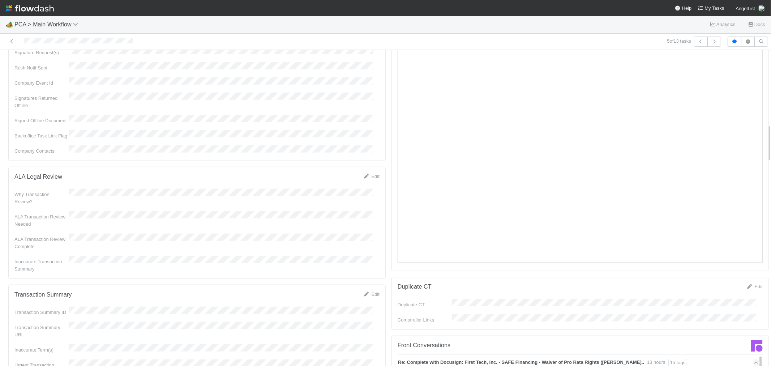
scroll to position [602, 0]
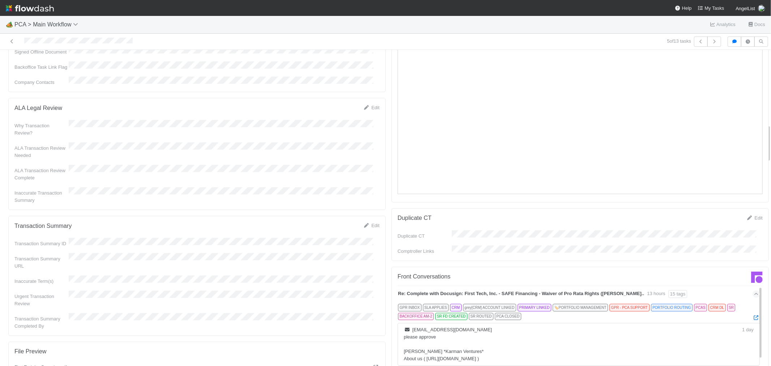
click at [371, 222] on div "Edit" at bounding box center [371, 225] width 17 height 7
drag, startPoint x: 370, startPoint y: 187, endPoint x: 279, endPoint y: 204, distance: 92.8
click at [369, 223] on link "Edit" at bounding box center [371, 225] width 17 height 5
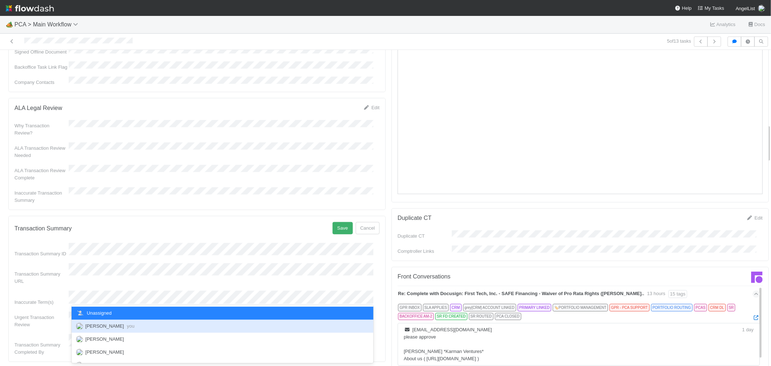
click at [115, 326] on span "Raven Jacinto you" at bounding box center [109, 325] width 49 height 5
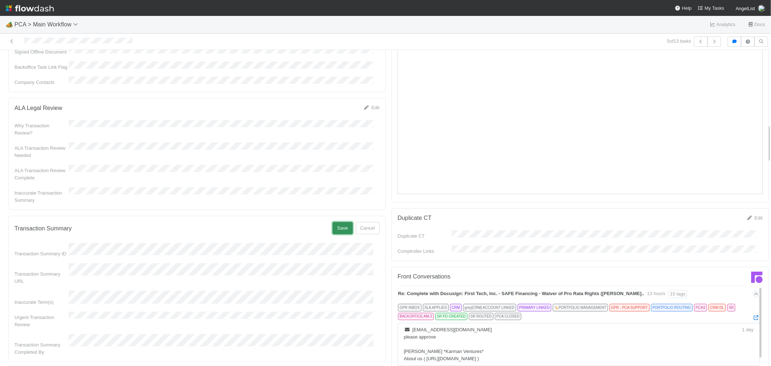
click at [338, 222] on button "Save" at bounding box center [343, 228] width 20 height 12
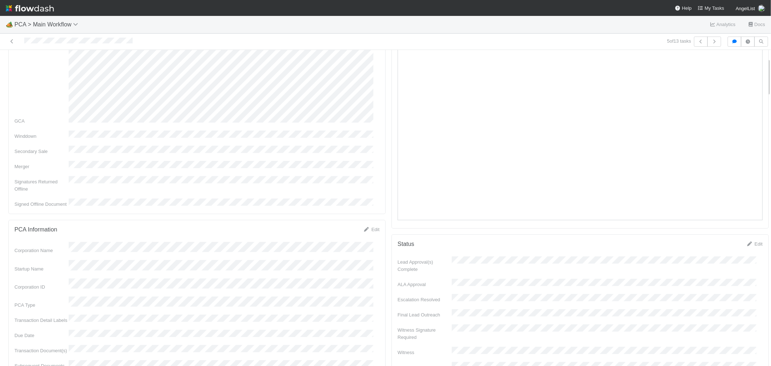
scroll to position [0, 0]
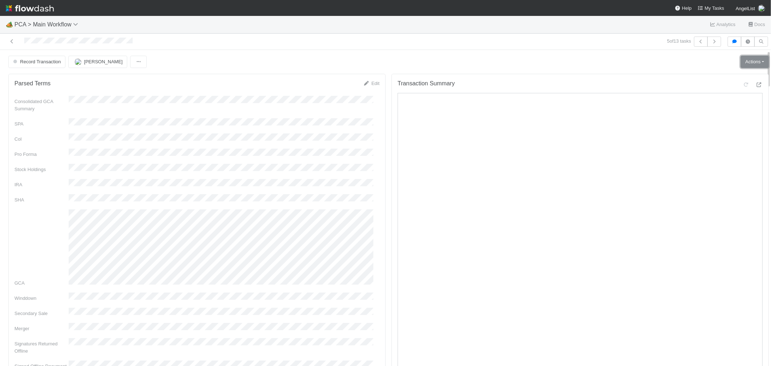
click at [741, 64] on link "Actions" at bounding box center [755, 62] width 28 height 12
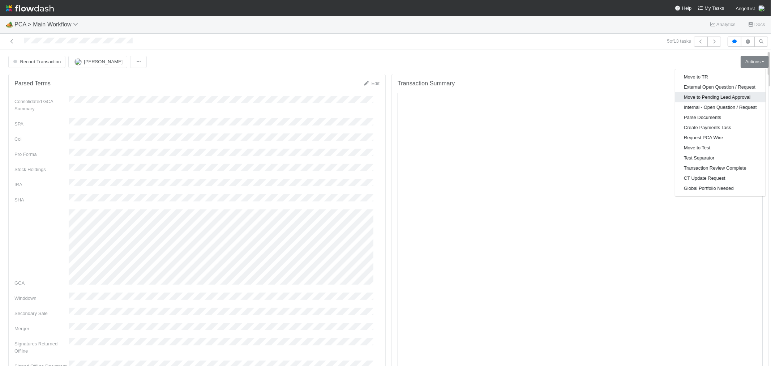
click at [720, 95] on button "Move to Pending Lead Approval" at bounding box center [720, 97] width 90 height 10
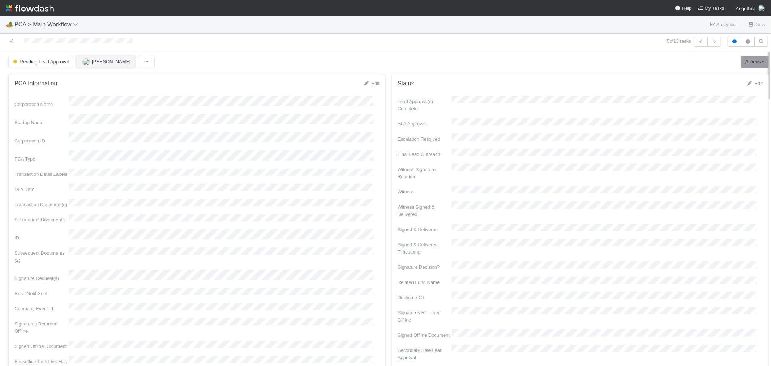
click at [104, 62] on span "[PERSON_NAME]" at bounding box center [111, 61] width 39 height 5
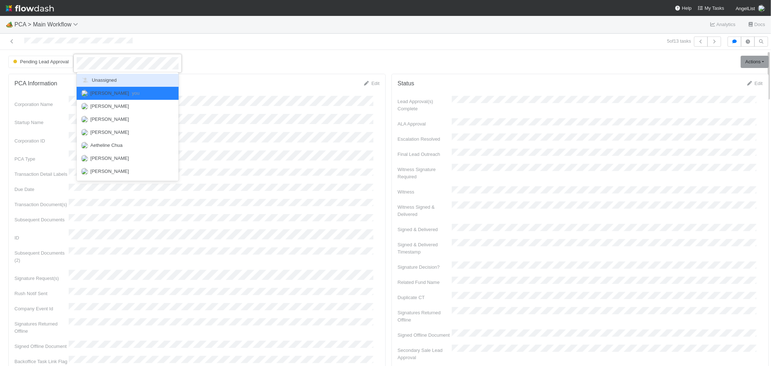
click at [107, 81] on span "Unassigned" at bounding box center [99, 79] width 36 height 5
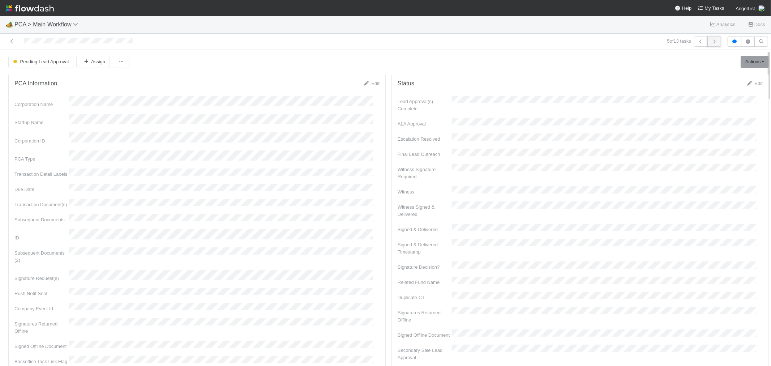
click at [711, 40] on icon "button" at bounding box center [714, 41] width 7 height 4
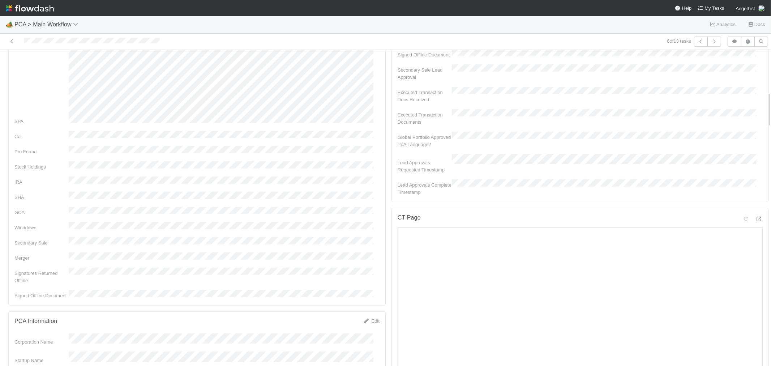
scroll to position [361, 0]
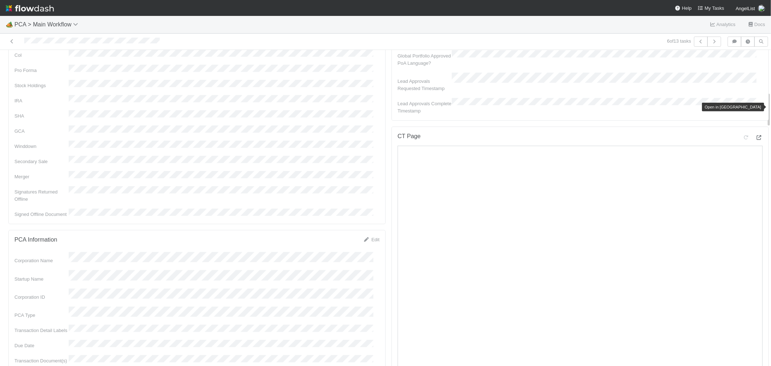
click at [755, 135] on icon at bounding box center [758, 137] width 7 height 5
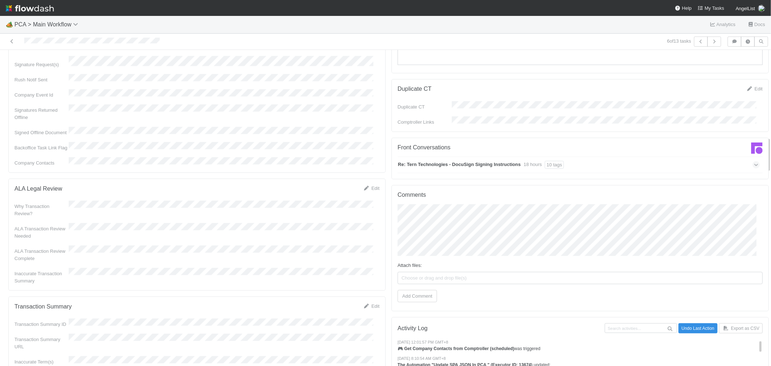
scroll to position [723, 0]
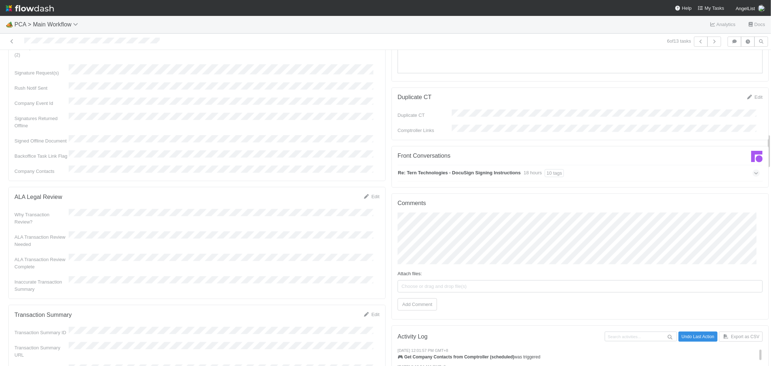
click at [631, 165] on div "Re: Tern Technologies - DocuSign Signing Instructions 18 hours 10 tags" at bounding box center [579, 173] width 362 height 17
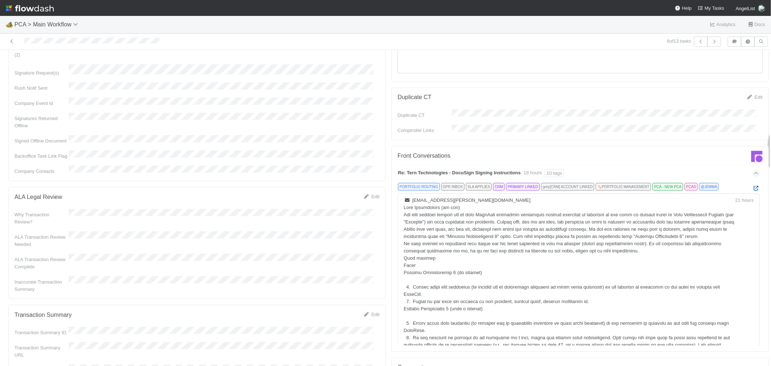
click at [753, 186] on icon at bounding box center [756, 188] width 7 height 5
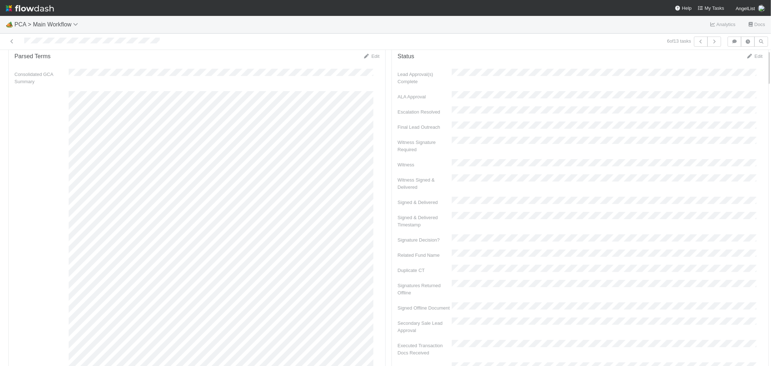
scroll to position [0, 0]
click at [71, 42] on div at bounding box center [184, 42] width 362 height 10
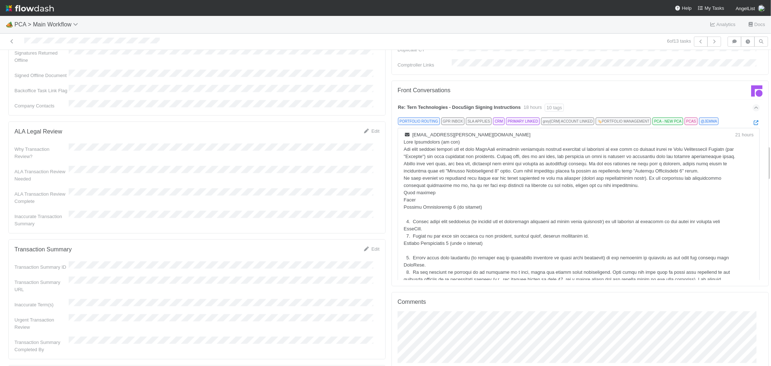
scroll to position [843, 0]
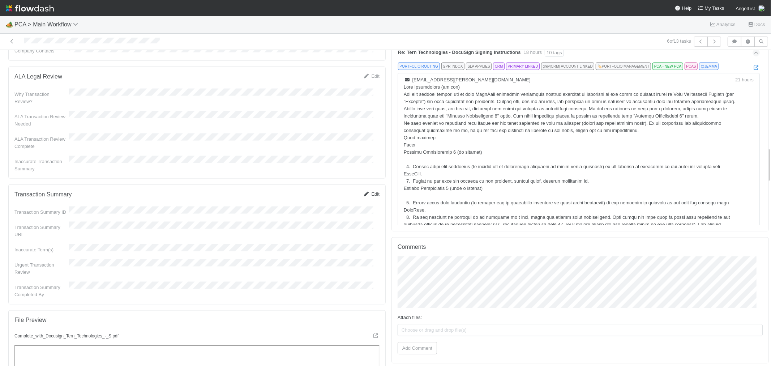
click at [363, 192] on icon at bounding box center [366, 194] width 7 height 5
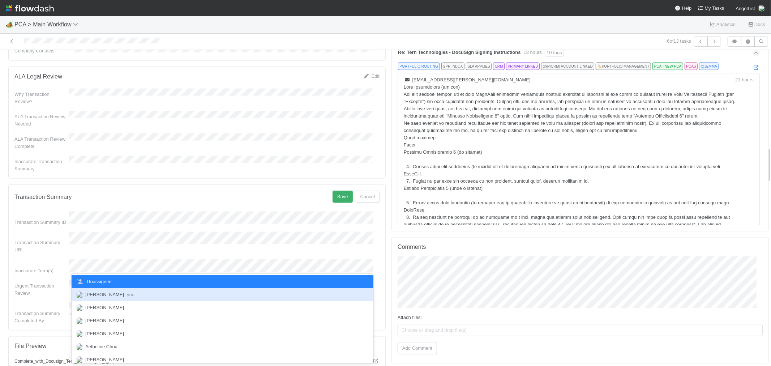
click at [106, 291] on div "Raven Jacinto you" at bounding box center [223, 294] width 302 height 13
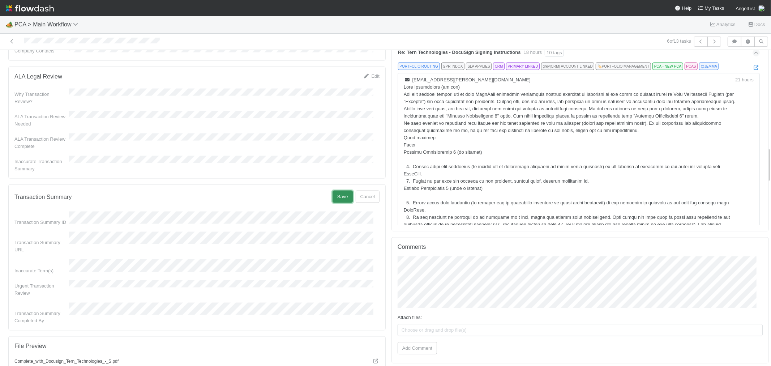
click at [333, 190] on button "Save" at bounding box center [343, 196] width 20 height 12
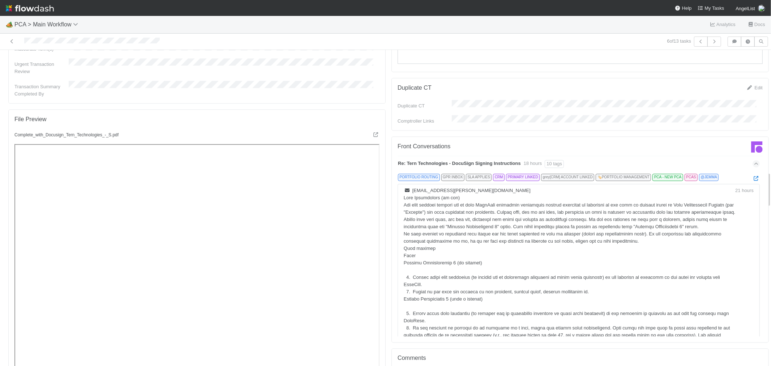
scroll to position [1044, 0]
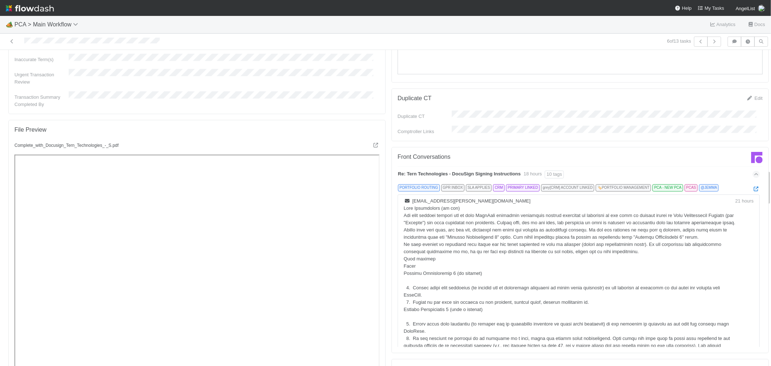
click at [673, 166] on div "Re: Tern Technologies - DocuSign Signing Instructions 18 hours 10 tags" at bounding box center [579, 174] width 362 height 17
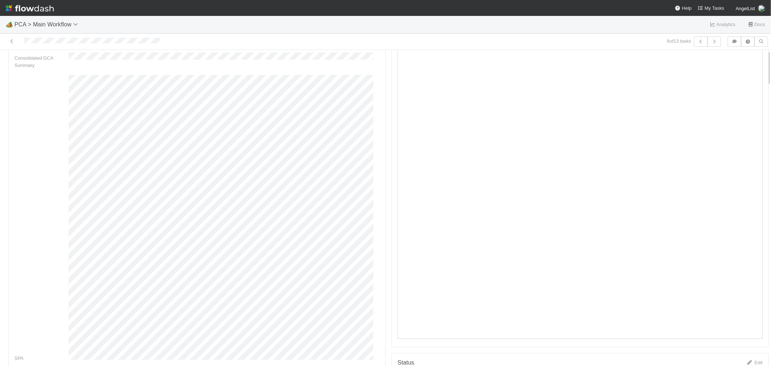
scroll to position [0, 0]
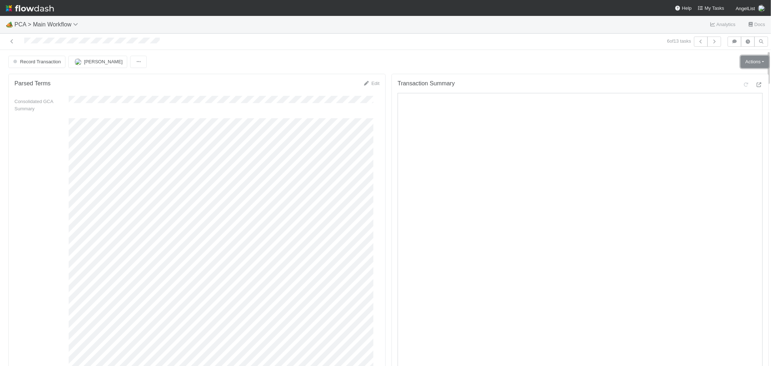
click at [744, 61] on link "Actions" at bounding box center [755, 62] width 28 height 12
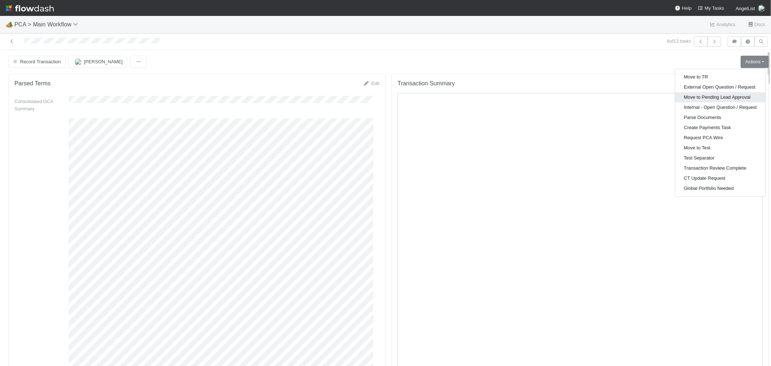
click at [725, 93] on button "Move to Pending Lead Approval" at bounding box center [720, 97] width 90 height 10
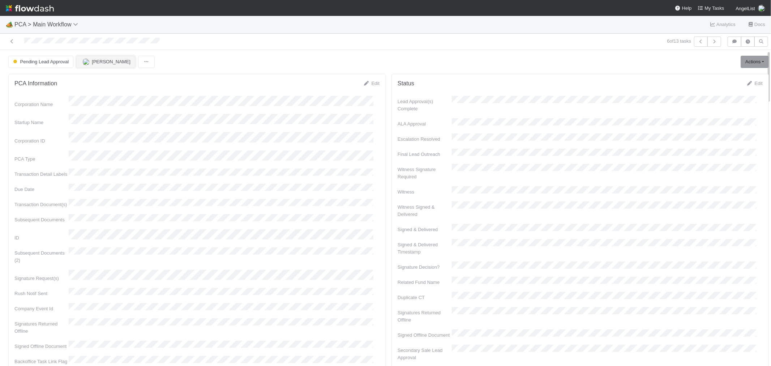
click at [109, 63] on span "[PERSON_NAME]" at bounding box center [111, 61] width 39 height 5
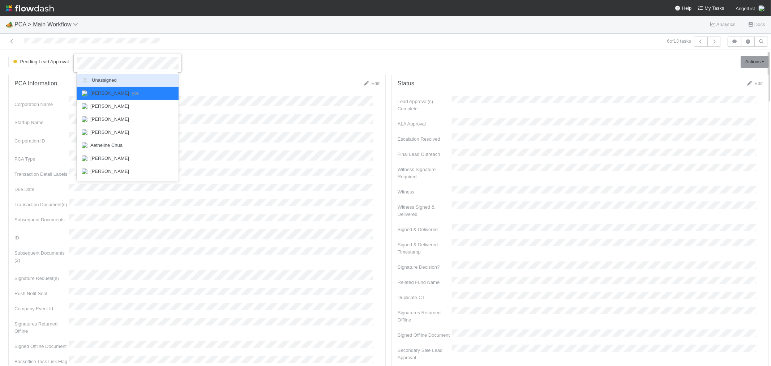
click at [110, 82] on span "Unassigned" at bounding box center [99, 79] width 36 height 5
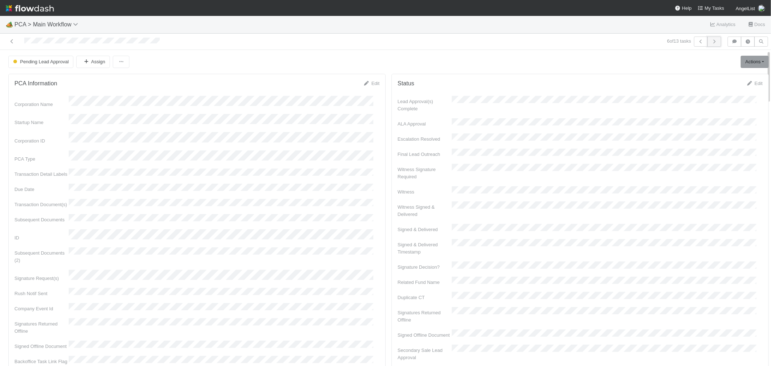
click at [711, 40] on icon "button" at bounding box center [714, 41] width 7 height 4
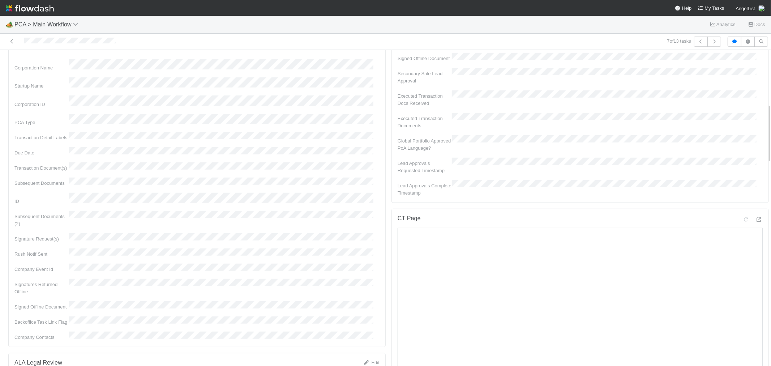
scroll to position [281, 0]
click at [755, 213] on icon at bounding box center [758, 215] width 7 height 5
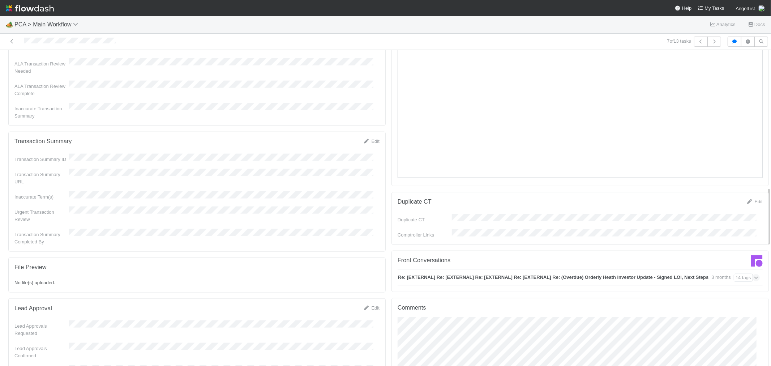
scroll to position [723, 0]
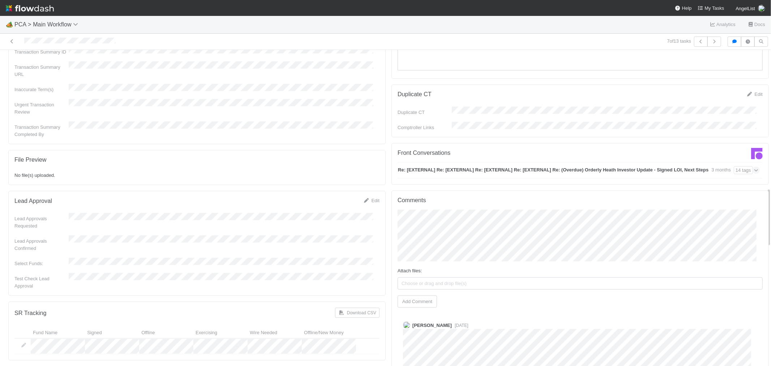
click at [754, 167] on icon at bounding box center [756, 170] width 5 height 7
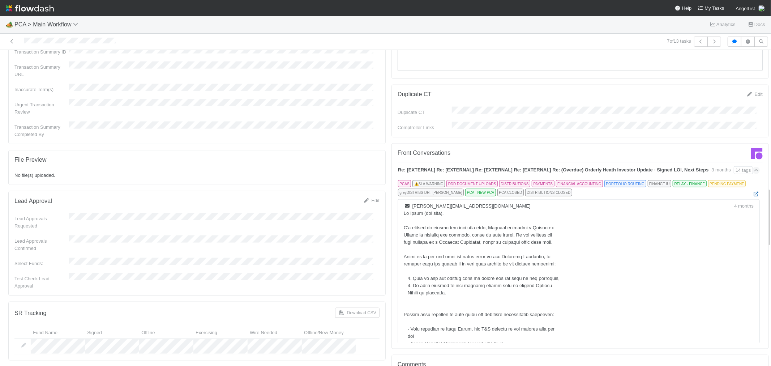
click at [753, 192] on icon at bounding box center [756, 194] width 7 height 5
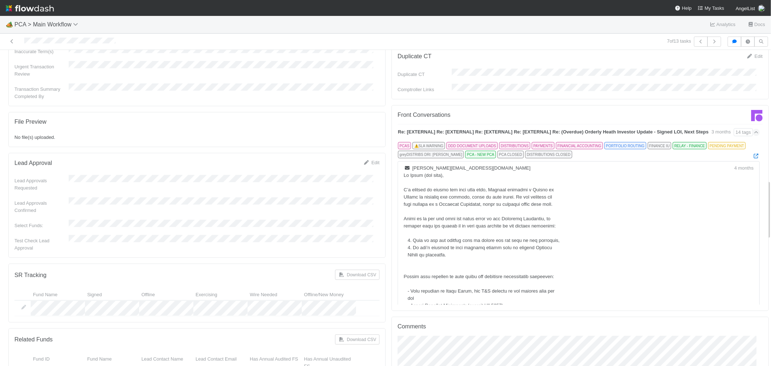
scroll to position [682, 0]
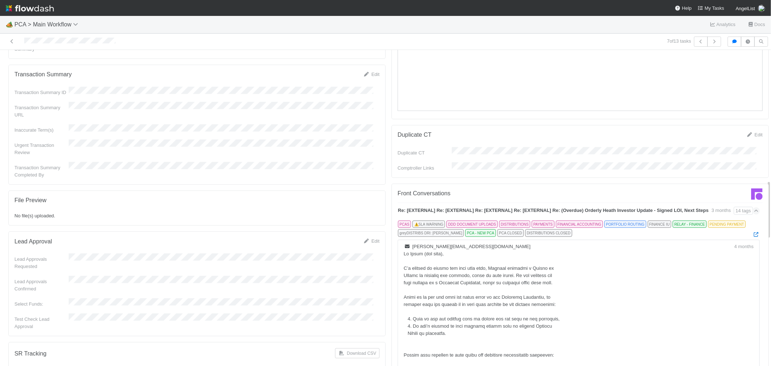
click at [754, 207] on icon at bounding box center [756, 210] width 5 height 7
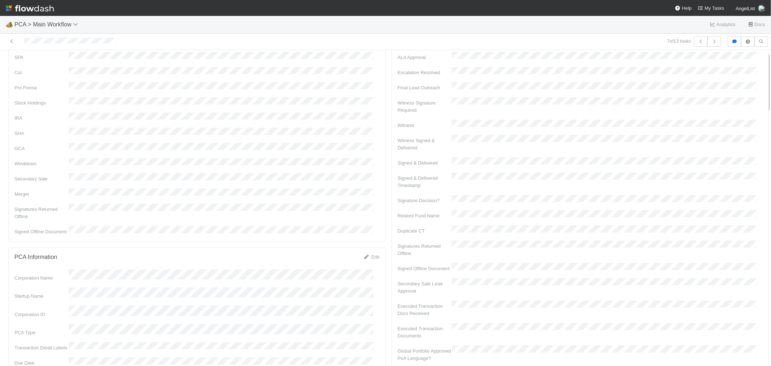
scroll to position [0, 0]
click at [753, 63] on link "Actions" at bounding box center [755, 62] width 28 height 12
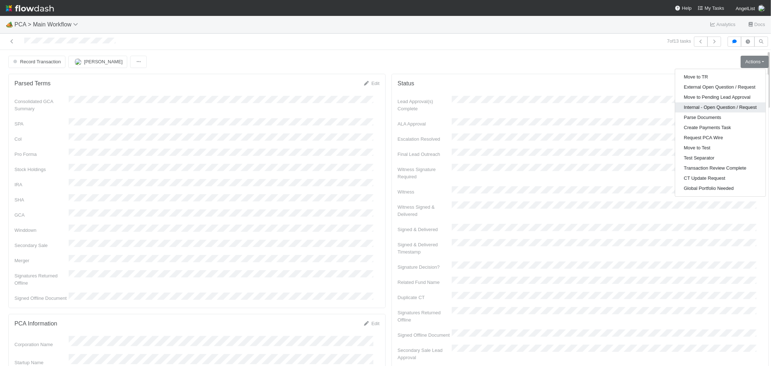
click at [686, 104] on button "Internal - Open Question / Request" at bounding box center [720, 107] width 90 height 10
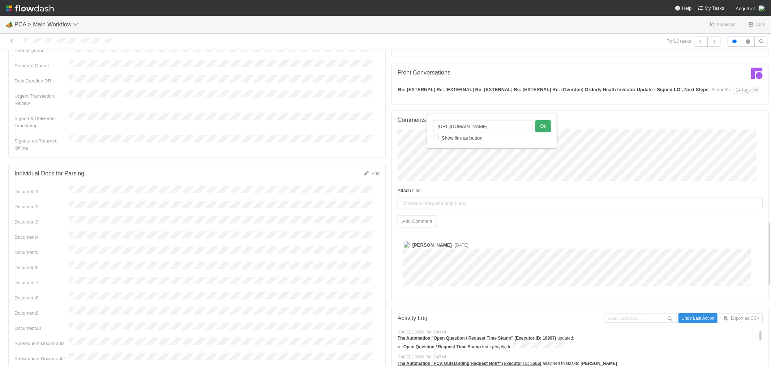
scroll to position [0, 180]
type input "https://comptroller.internal.angellist.com/v/transaction_summaries/exits/019721…"
click at [543, 127] on button "Ok" at bounding box center [543, 126] width 16 height 12
click at [421, 215] on button "Add Comment" at bounding box center [417, 221] width 39 height 12
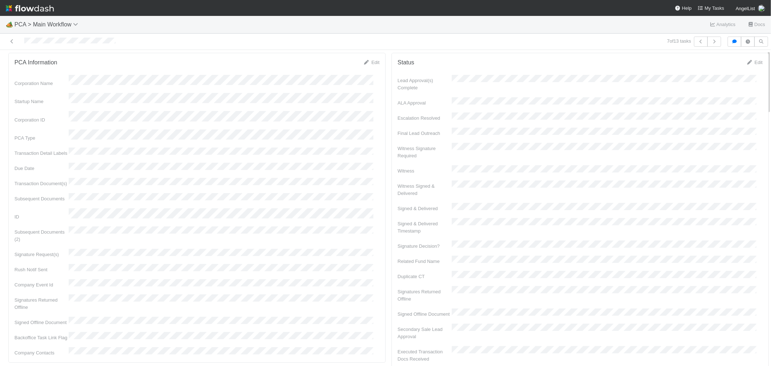
scroll to position [0, 0]
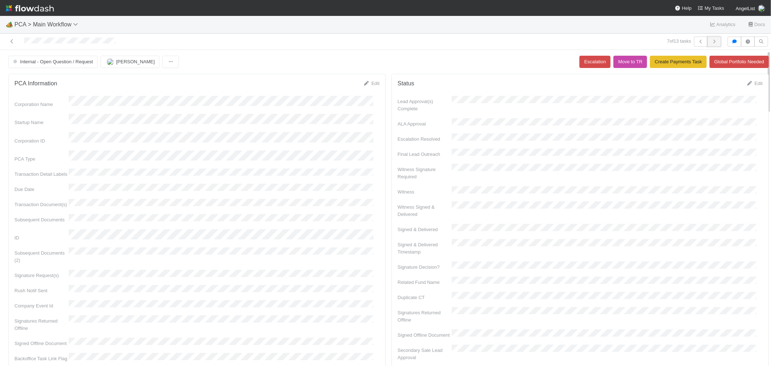
click at [712, 42] on button "button" at bounding box center [714, 42] width 14 height 10
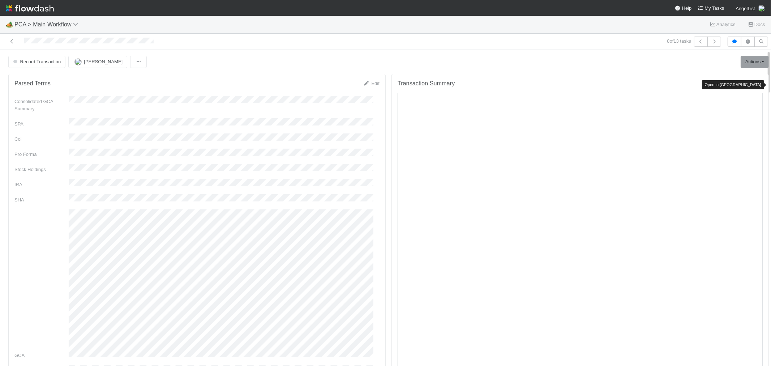
click at [755, 85] on icon at bounding box center [758, 84] width 7 height 5
click at [99, 60] on span "[PERSON_NAME]" at bounding box center [103, 61] width 39 height 5
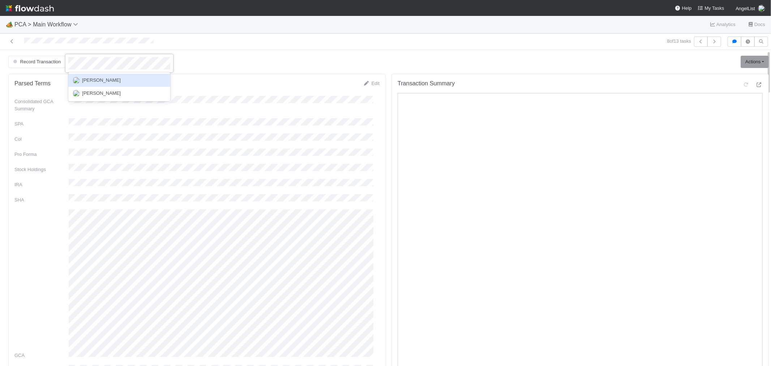
click at [108, 77] on div "[PERSON_NAME]" at bounding box center [119, 80] width 102 height 13
click at [707, 44] on button "button" at bounding box center [714, 42] width 14 height 10
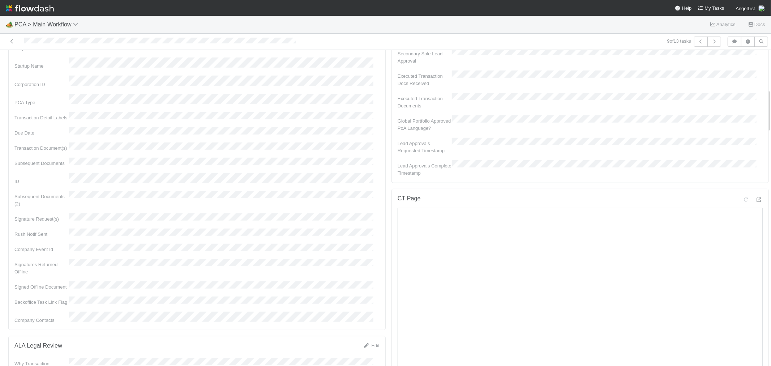
scroll to position [321, 0]
click at [755, 173] on icon at bounding box center [758, 175] width 7 height 5
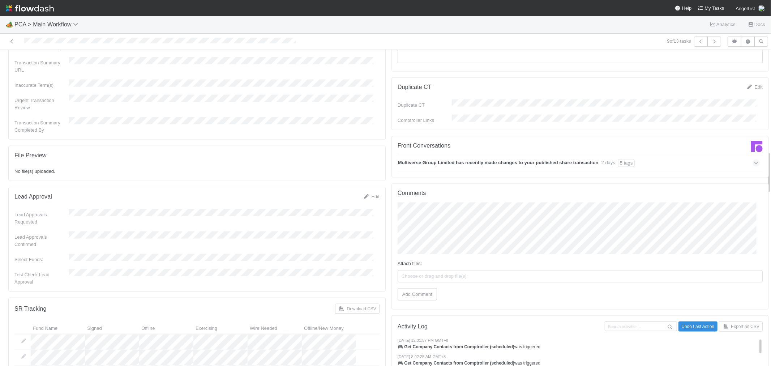
scroll to position [723, 0]
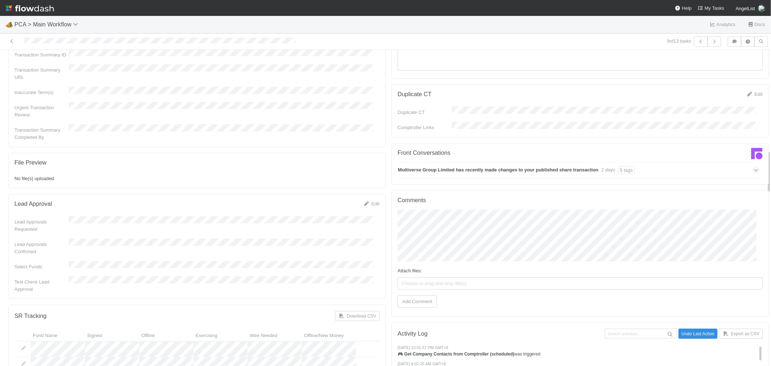
click at [721, 162] on div "Multiverse Group Limited has recently made changes to your published share tran…" at bounding box center [579, 170] width 362 height 17
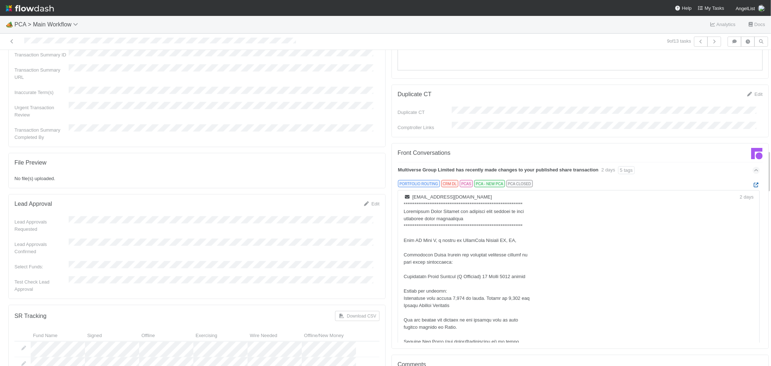
click at [753, 183] on icon at bounding box center [756, 185] width 7 height 5
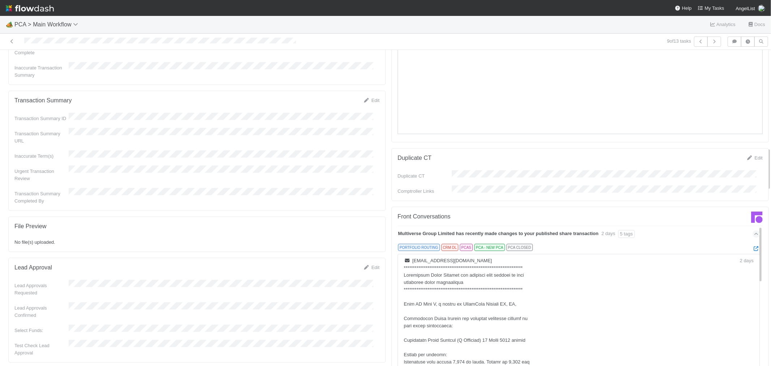
scroll to position [608, 0]
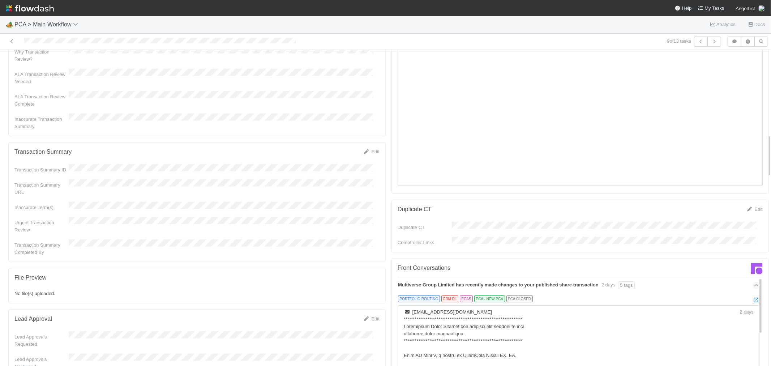
click at [707, 277] on div "Multiverse Group Limited has recently made changes to your published share tran…" at bounding box center [579, 285] width 362 height 17
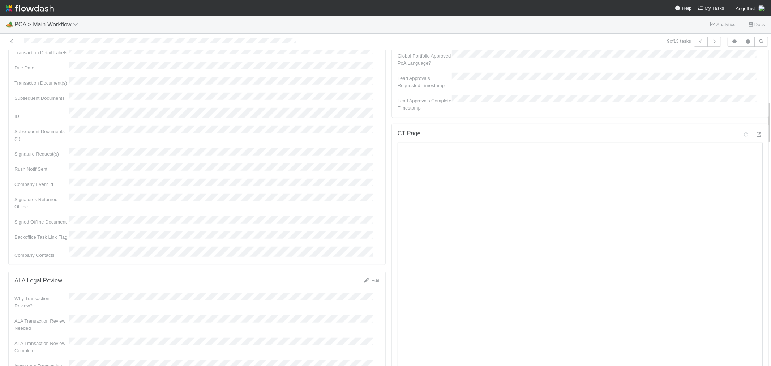
scroll to position [367, 0]
click at [752, 118] on div "CT Page Open in New Tab" at bounding box center [579, 276] width 377 height 317
click at [755, 127] on icon at bounding box center [758, 129] width 7 height 5
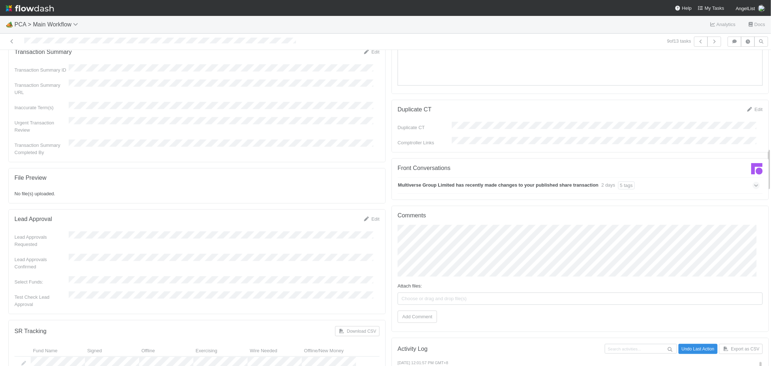
scroll to position [648, 0]
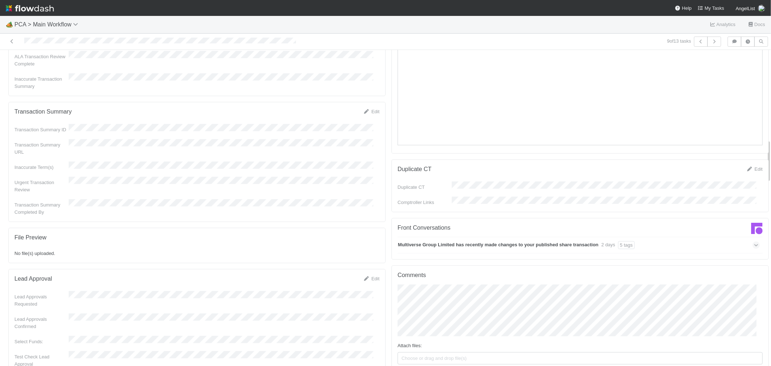
drag, startPoint x: 369, startPoint y: 74, endPoint x: 323, endPoint y: 110, distance: 58.5
click at [369, 109] on link "Edit" at bounding box center [371, 111] width 17 height 5
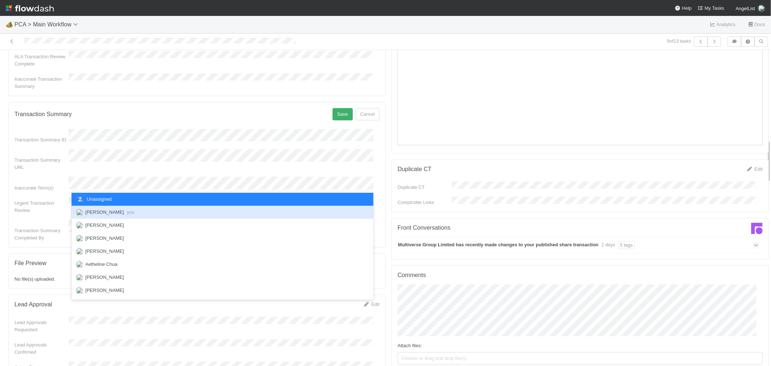
click at [115, 214] on span "Raven Jacinto you" at bounding box center [109, 211] width 49 height 5
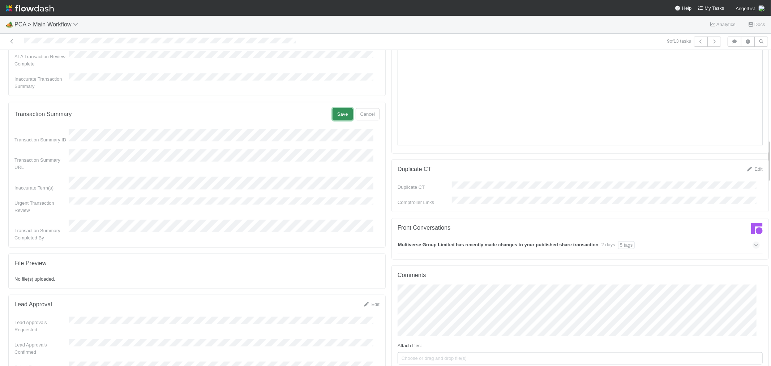
click at [337, 108] on button "Save" at bounding box center [343, 114] width 20 height 12
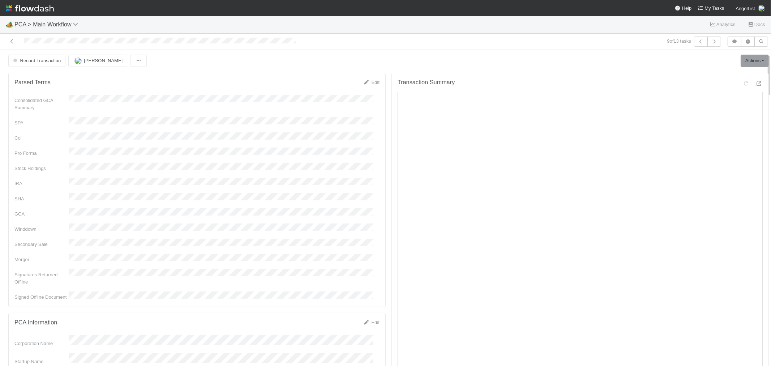
scroll to position [0, 0]
click at [741, 60] on link "Actions" at bounding box center [755, 62] width 28 height 12
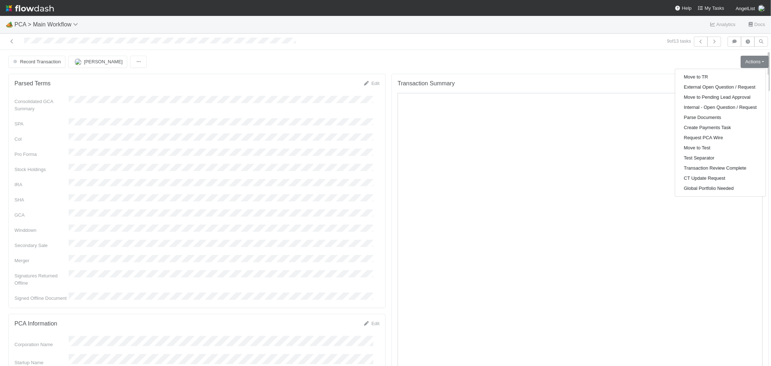
click at [419, 67] on div "Record Transaction Raven Jacinto Actions Move to TR External Open Question / Re…" at bounding box center [388, 62] width 761 height 12
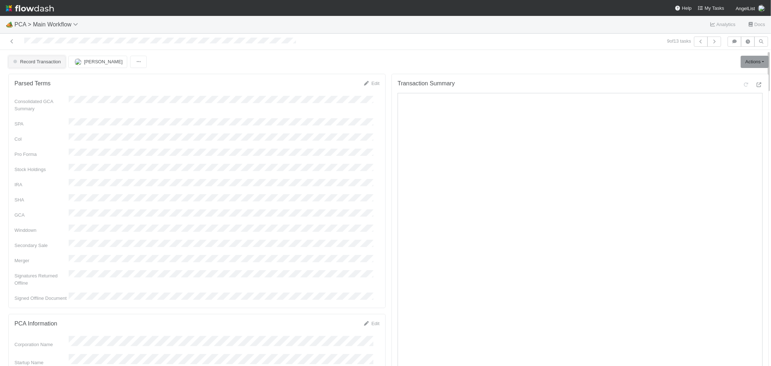
click at [45, 60] on span "Record Transaction" at bounding box center [36, 61] width 49 height 5
click at [52, 78] on div "[MEDICAL_DATA]" at bounding box center [57, 80] width 102 height 13
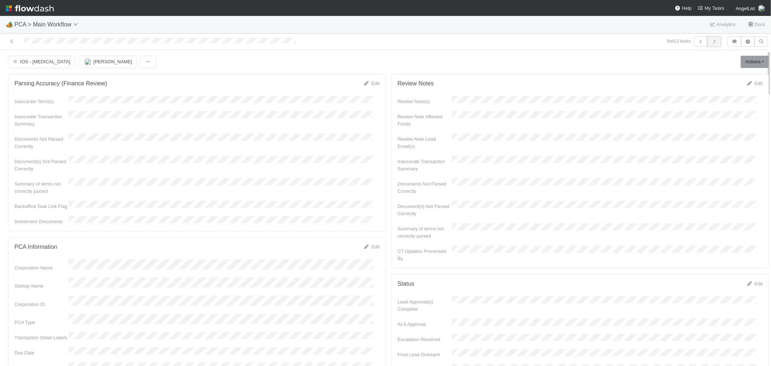
click at [711, 42] on icon "button" at bounding box center [714, 41] width 7 height 4
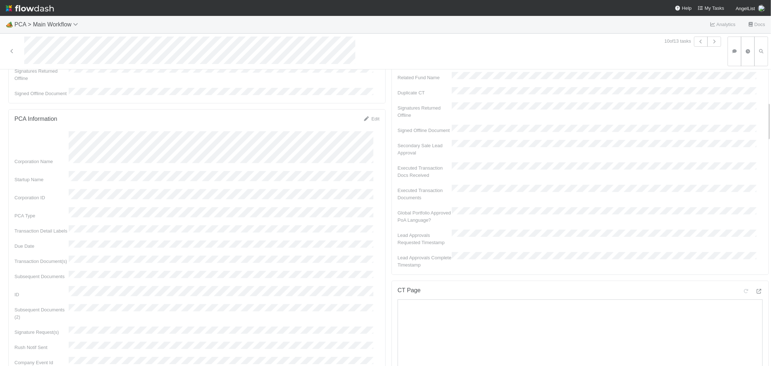
scroll to position [281, 0]
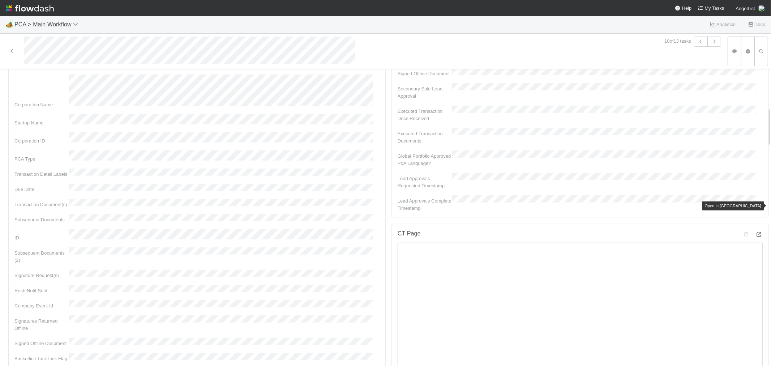
click at [755, 232] on icon at bounding box center [758, 234] width 7 height 5
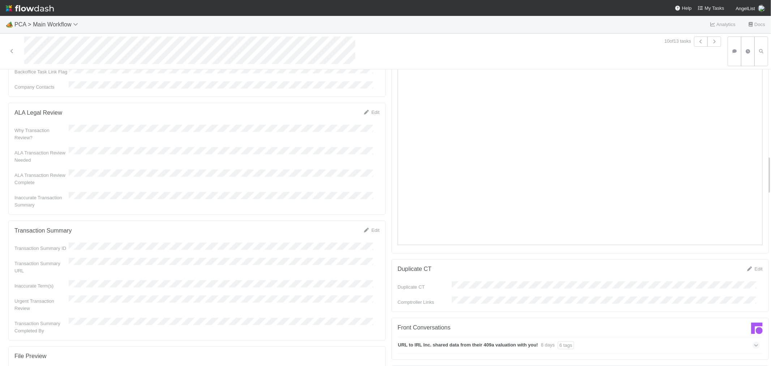
scroll to position [642, 0]
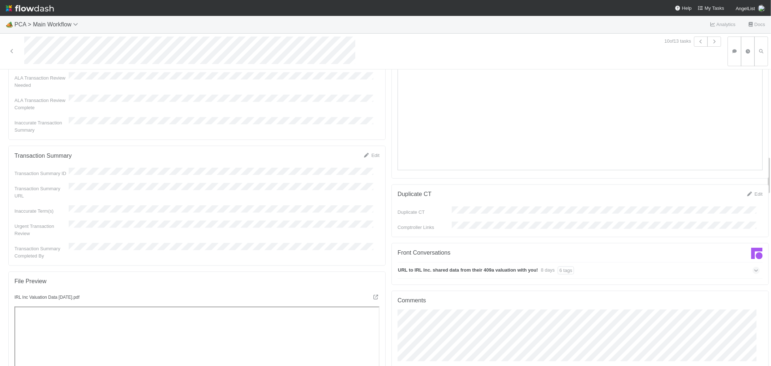
click at [608, 262] on div "URL to IRL Inc. shared data from their 409a valuation with you! 8 days 6 tags" at bounding box center [579, 270] width 362 height 17
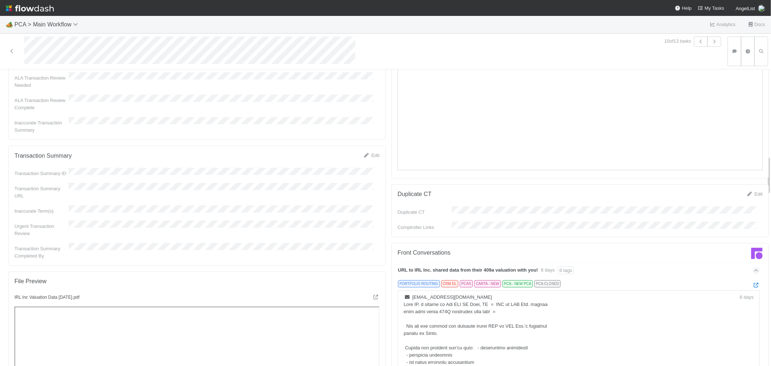
click at [753, 282] on div at bounding box center [756, 285] width 7 height 7
click at [753, 283] on icon at bounding box center [756, 285] width 7 height 5
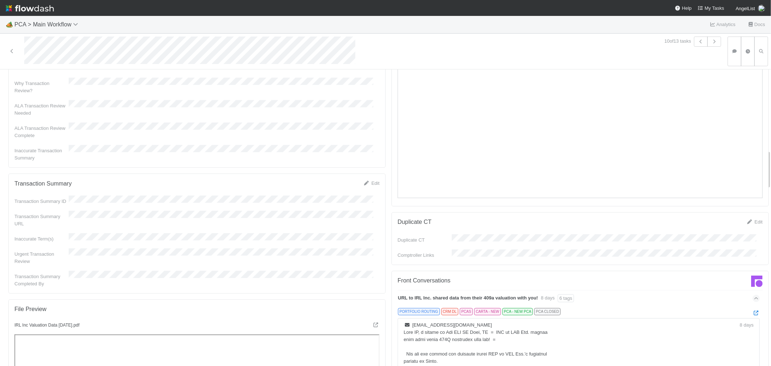
scroll to position [682, 0]
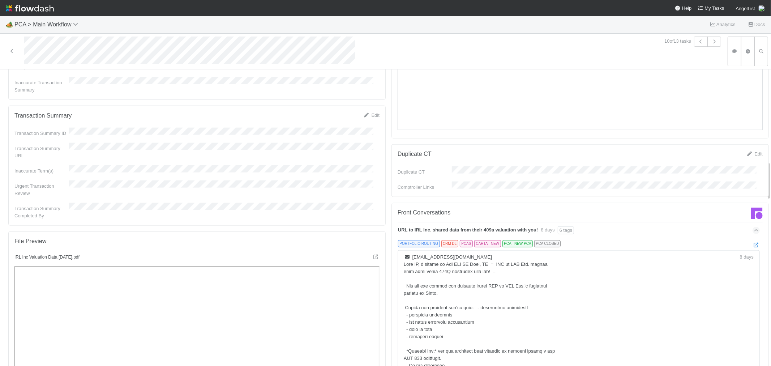
click at [660, 222] on div "URL to IRL Inc. shared data from their 409a valuation with you! 8 days 6 tags" at bounding box center [579, 230] width 362 height 17
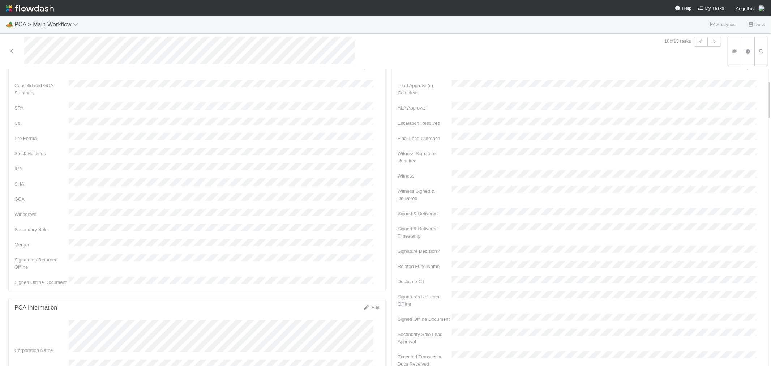
scroll to position [0, 0]
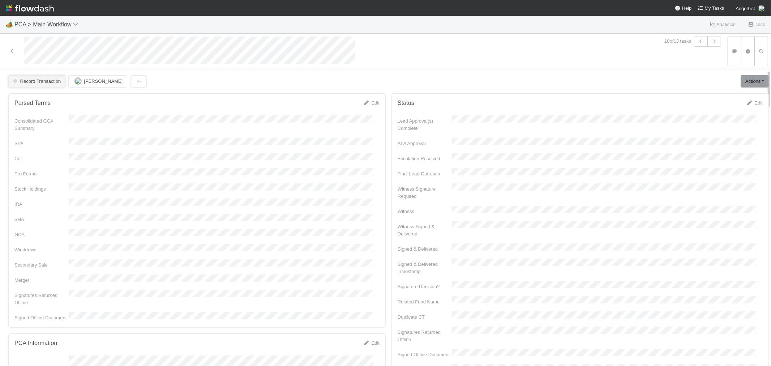
click at [43, 85] on button "Record Transaction" at bounding box center [36, 81] width 57 height 12
click at [43, 95] on div "[MEDICAL_DATA]" at bounding box center [57, 98] width 102 height 13
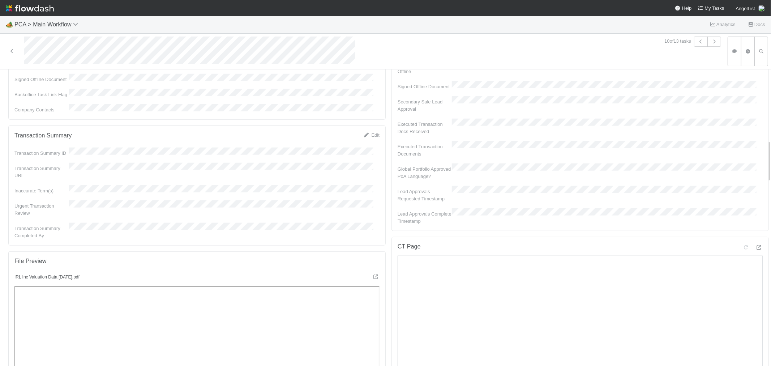
scroll to position [482, 0]
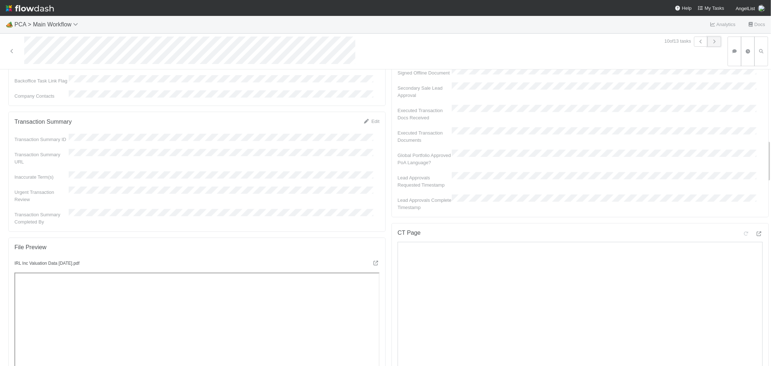
click at [711, 43] on icon "button" at bounding box center [714, 41] width 7 height 4
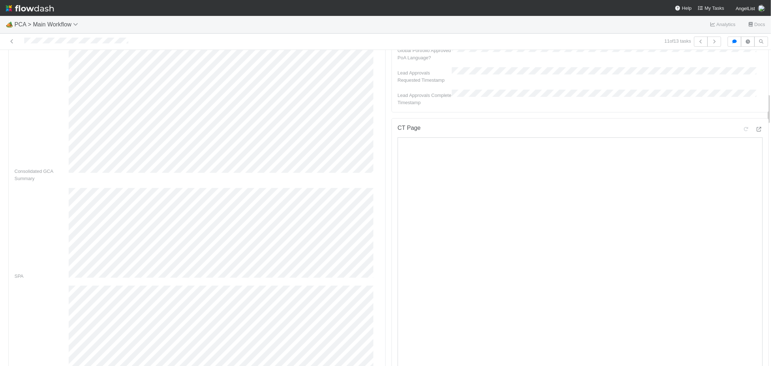
scroll to position [361, 0]
click at [755, 132] on icon at bounding box center [758, 134] width 7 height 5
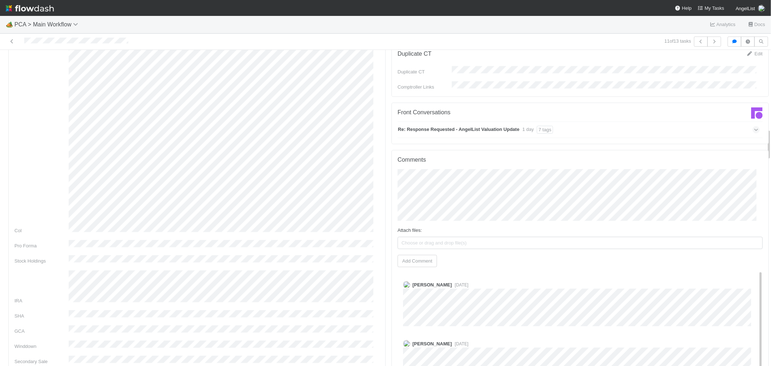
scroll to position [763, 0]
click at [591, 122] on div "Re: Response Requested - AngelList Valuation Update 1 day 7 tags" at bounding box center [579, 130] width 362 height 17
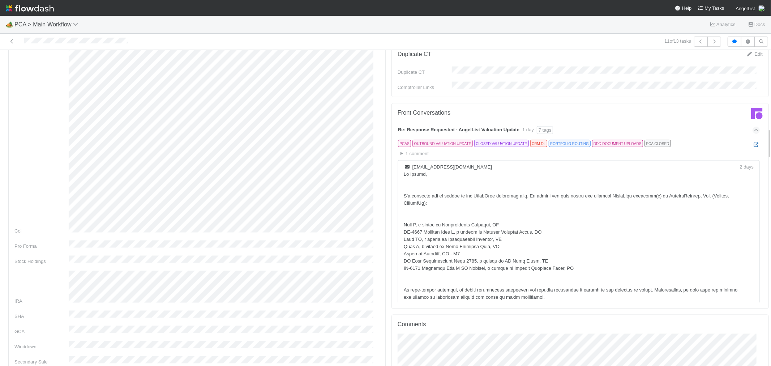
click at [753, 142] on icon at bounding box center [756, 144] width 7 height 5
click at [722, 122] on div "Re: Response Requested - AngelList Valuation Update 1 day 7 tags" at bounding box center [579, 130] width 362 height 17
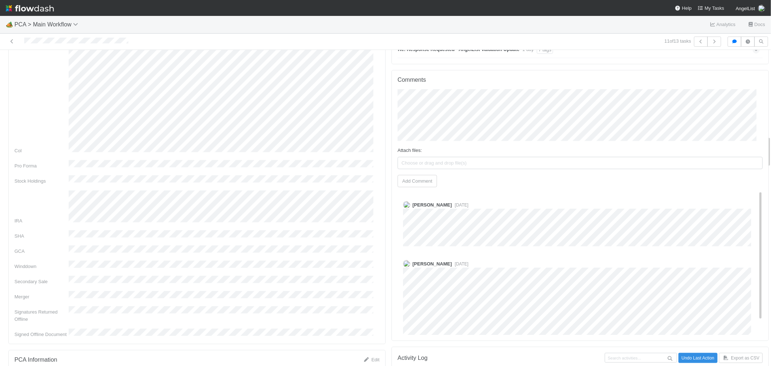
scroll to position [16, 0]
click at [66, 40] on div at bounding box center [184, 42] width 362 height 10
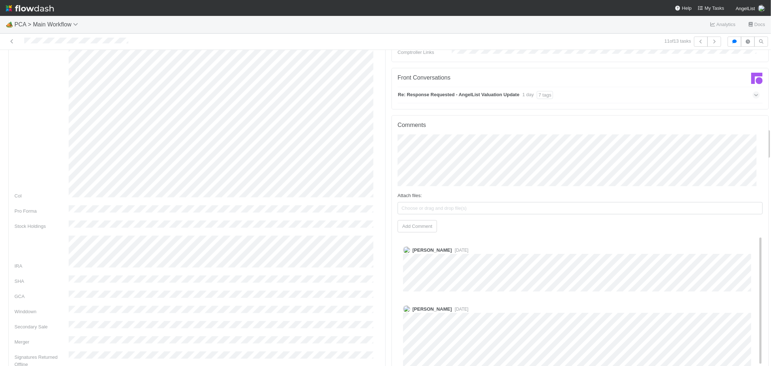
scroll to position [763, 0]
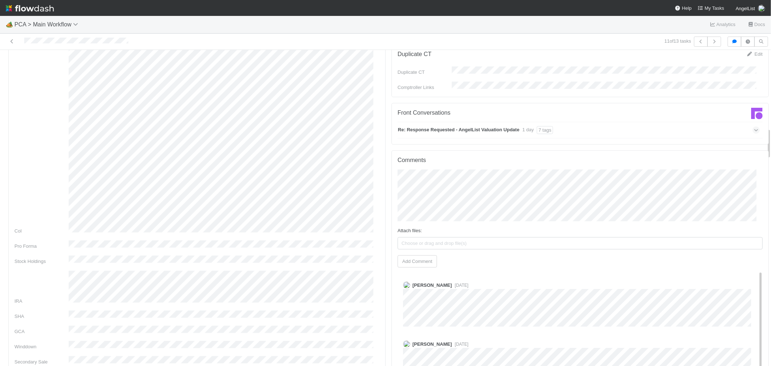
click at [597, 122] on div "Re: Response Requested - AngelList Valuation Update 1 day 7 tags" at bounding box center [579, 130] width 362 height 17
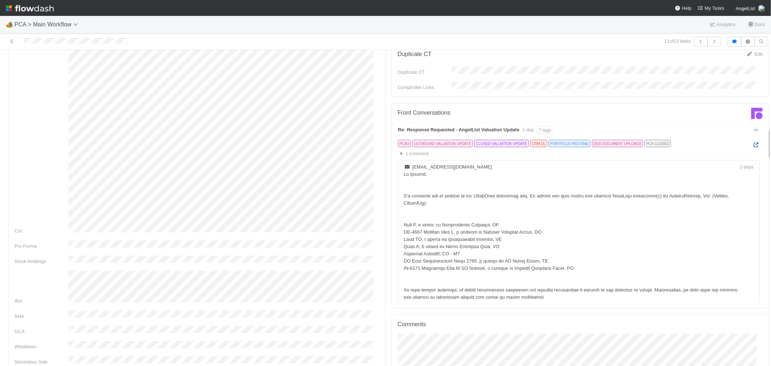
click at [753, 142] on icon at bounding box center [756, 144] width 7 height 5
click at [727, 122] on div "Re: Response Requested - AngelList Valuation Update 1 day 7 tags" at bounding box center [579, 130] width 362 height 17
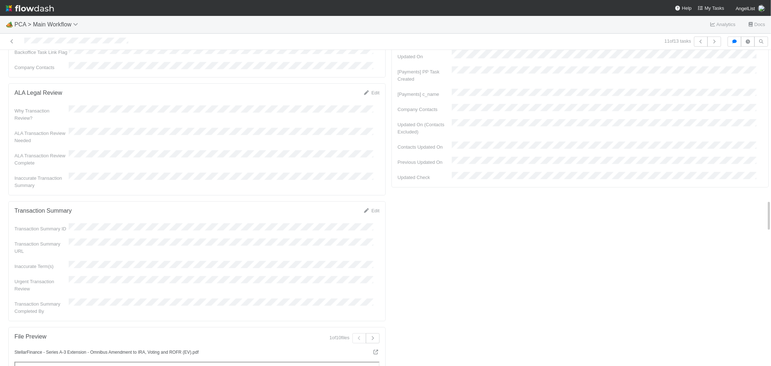
scroll to position [1486, 0]
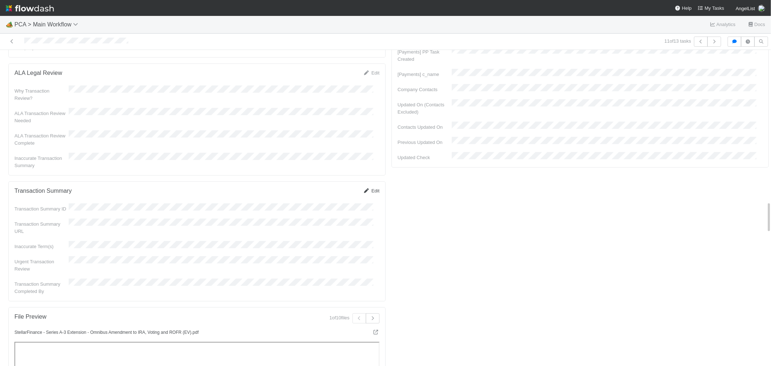
click at [371, 188] on link "Edit" at bounding box center [371, 190] width 17 height 5
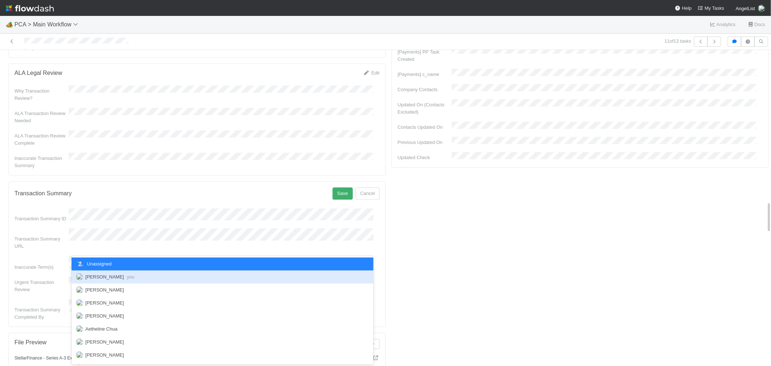
click at [102, 280] on div "Raven Jacinto you" at bounding box center [223, 276] width 302 height 13
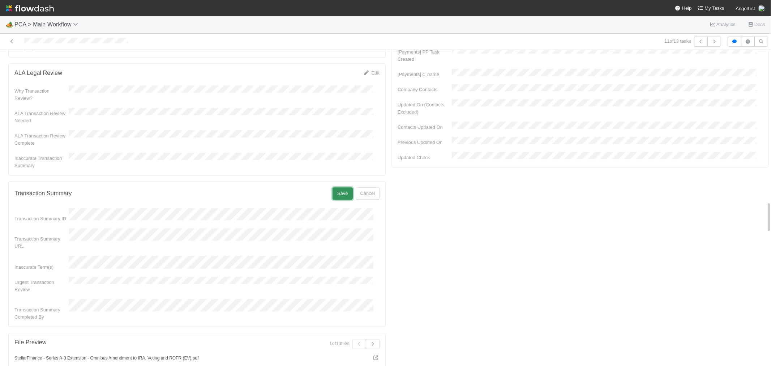
click at [335, 187] on button "Save" at bounding box center [343, 193] width 20 height 12
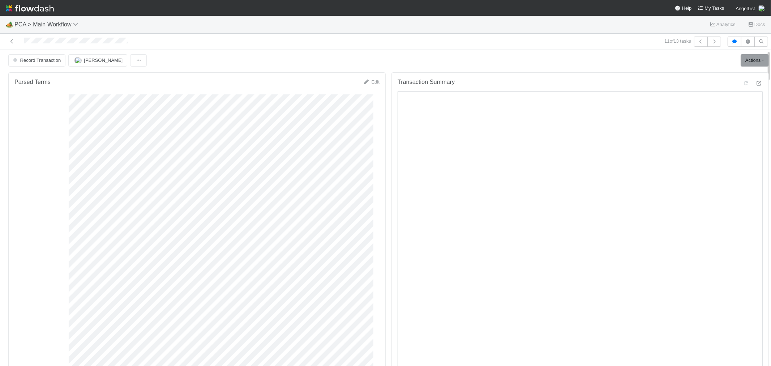
scroll to position [0, 0]
click at [44, 65] on button "Record Transaction" at bounding box center [36, 62] width 57 height 12
click at [48, 79] on div "[MEDICAL_DATA]" at bounding box center [57, 80] width 102 height 13
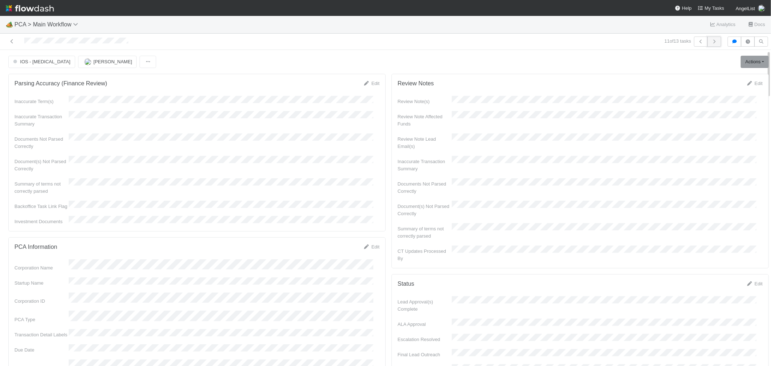
click at [711, 40] on icon "button" at bounding box center [714, 41] width 7 height 4
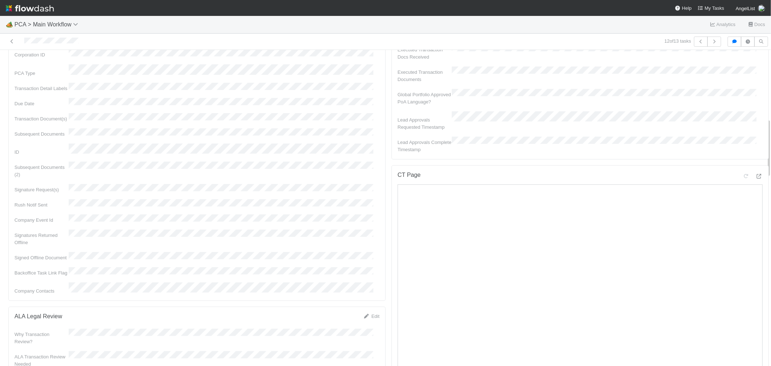
scroll to position [361, 0]
click at [755, 135] on icon at bounding box center [758, 137] width 7 height 5
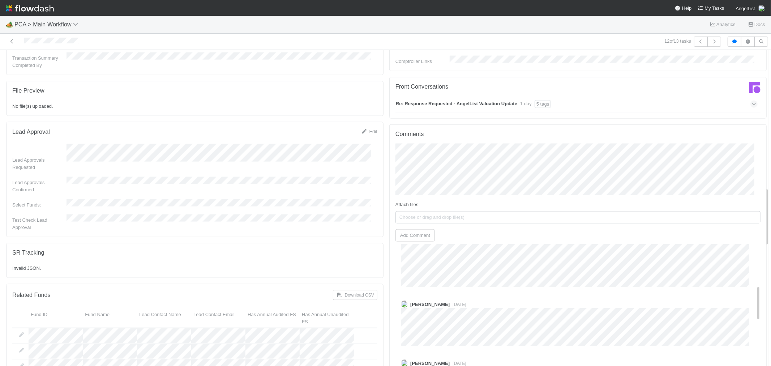
scroll to position [723, 0]
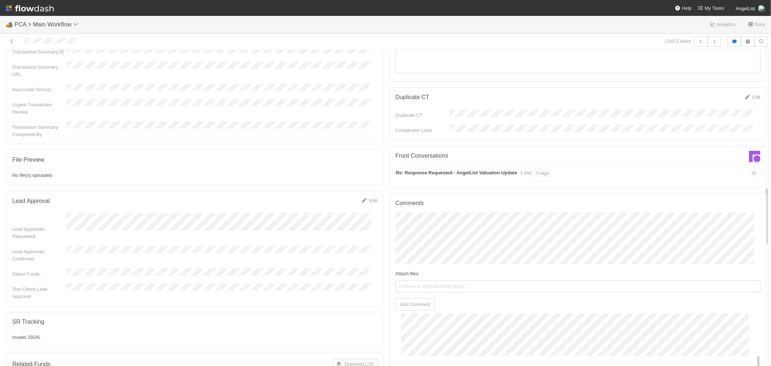
click at [596, 165] on div "Re: Response Requested - AngelList Valuation Update 1 day 5 tags" at bounding box center [576, 173] width 362 height 17
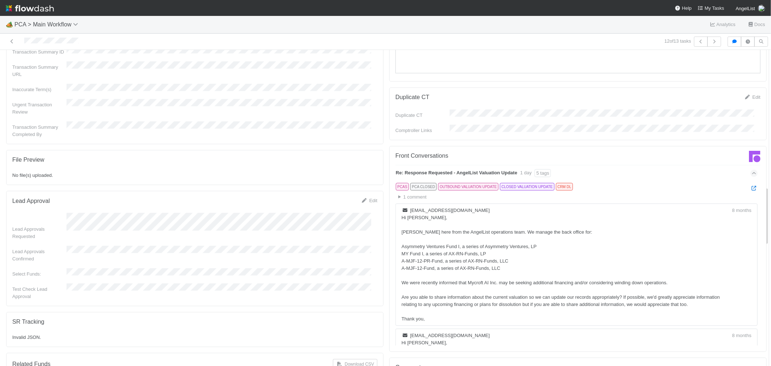
click at [731, 183] on div "PCAS PCA CLOSED OUTBOUND VALUATION UPDATE CLOSED VALUATION UPDATE CRM DL" at bounding box center [579, 188] width 356 height 10
click at [750, 186] on icon at bounding box center [753, 188] width 7 height 5
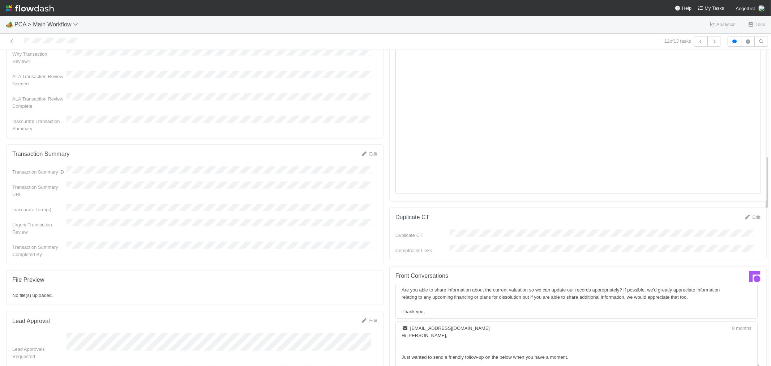
scroll to position [602, 0]
click at [369, 152] on link "Edit" at bounding box center [369, 154] width 17 height 5
click at [103, 263] on div "Transaction Summary Completed By" at bounding box center [194, 274] width 365 height 22
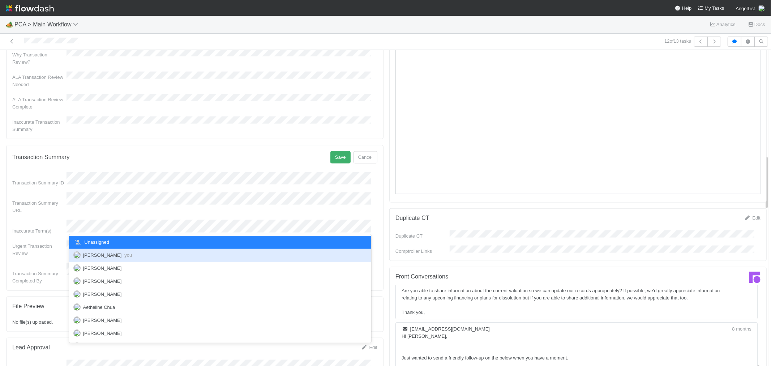
click at [97, 252] on div "Raven Jacinto you" at bounding box center [220, 255] width 302 height 13
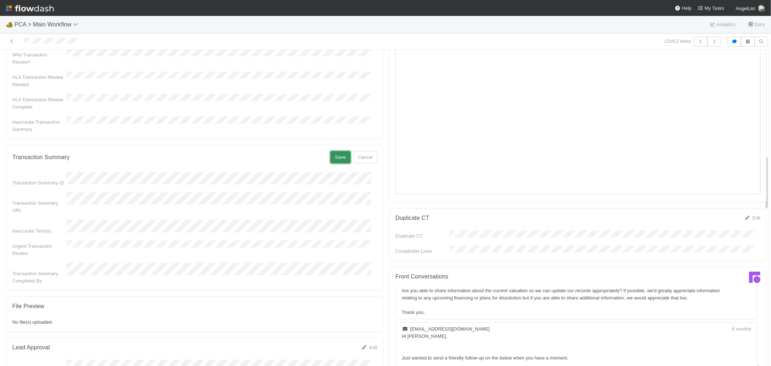
click at [334, 151] on button "Save" at bounding box center [340, 157] width 20 height 12
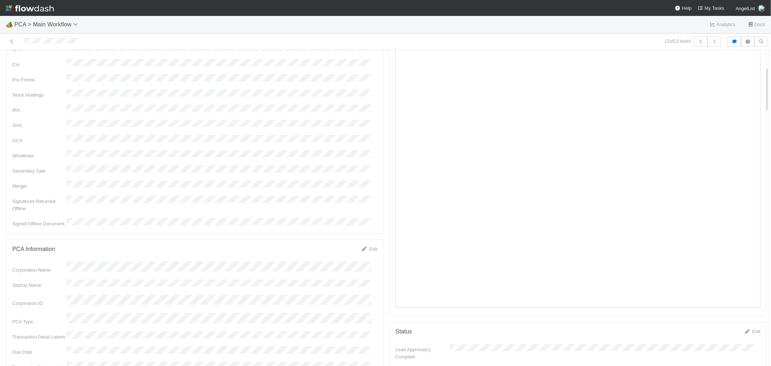
scroll to position [0, 0]
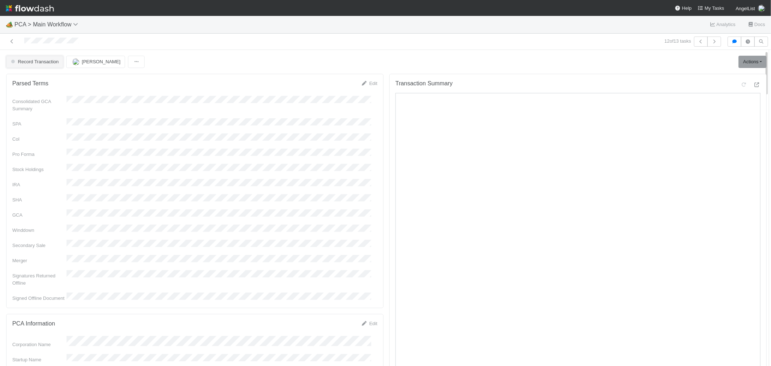
click at [55, 62] on span "Record Transaction" at bounding box center [33, 61] width 49 height 5
click at [305, 64] on div at bounding box center [385, 183] width 771 height 366
click at [742, 67] on link "Actions" at bounding box center [753, 62] width 28 height 12
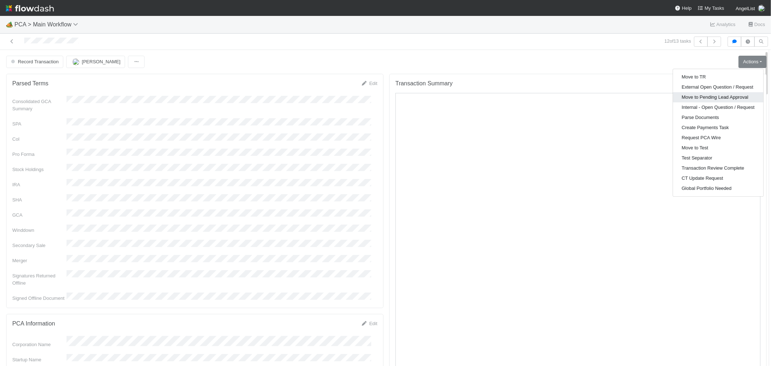
click at [704, 98] on button "Move to Pending Lead Approval" at bounding box center [718, 97] width 90 height 10
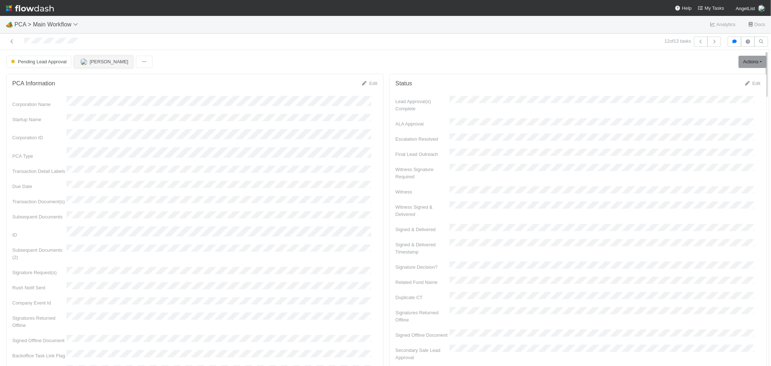
click at [97, 63] on span "[PERSON_NAME]" at bounding box center [109, 61] width 39 height 5
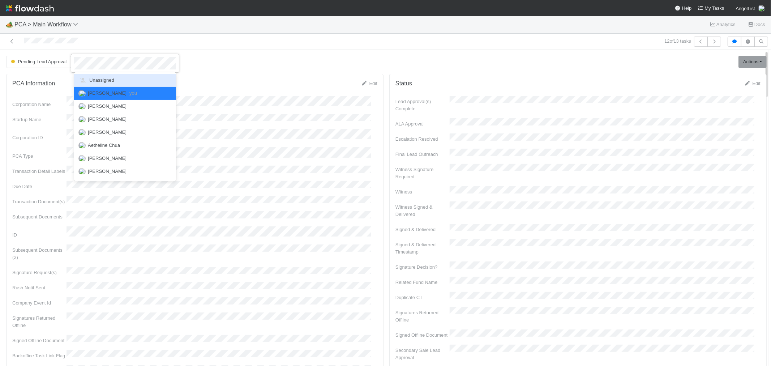
click at [103, 81] on span "Unassigned" at bounding box center [96, 79] width 36 height 5
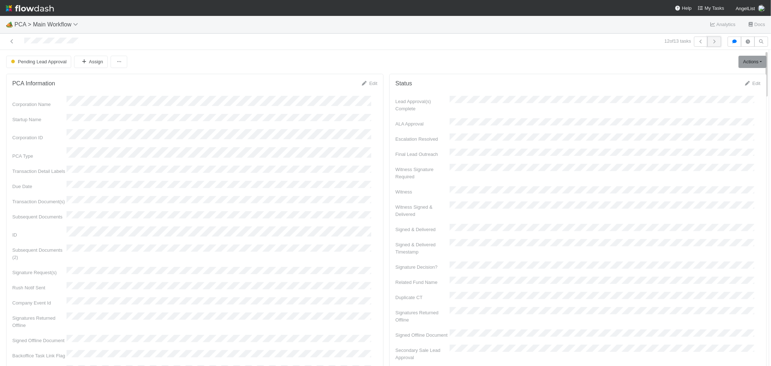
click at [711, 43] on icon "button" at bounding box center [714, 41] width 7 height 4
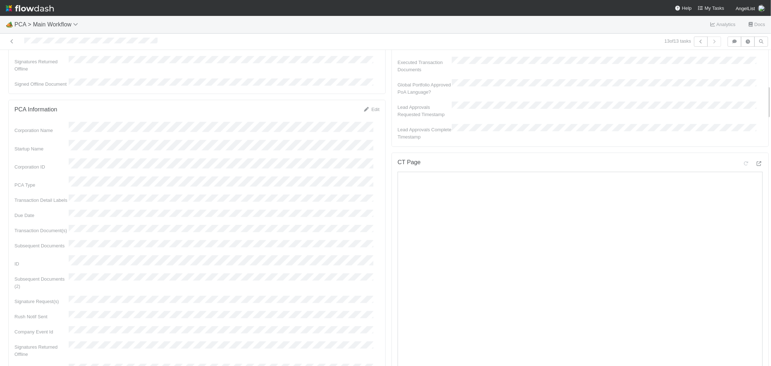
scroll to position [321, 0]
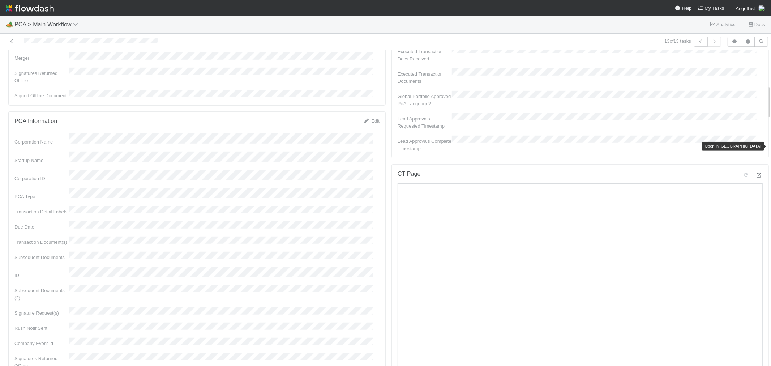
click at [755, 173] on icon at bounding box center [758, 175] width 7 height 5
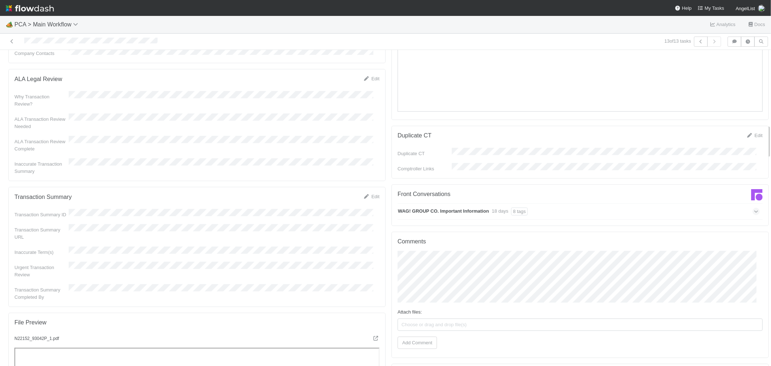
scroll to position [723, 0]
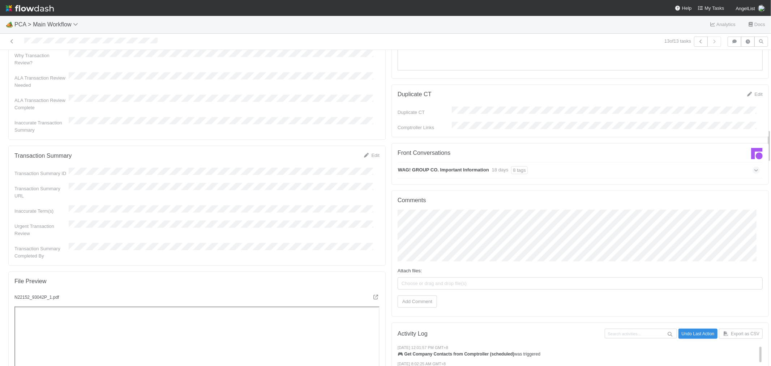
click at [613, 162] on div "WAG! GROUP CO. Important Information 18 days 8 tags" at bounding box center [579, 170] width 362 height 17
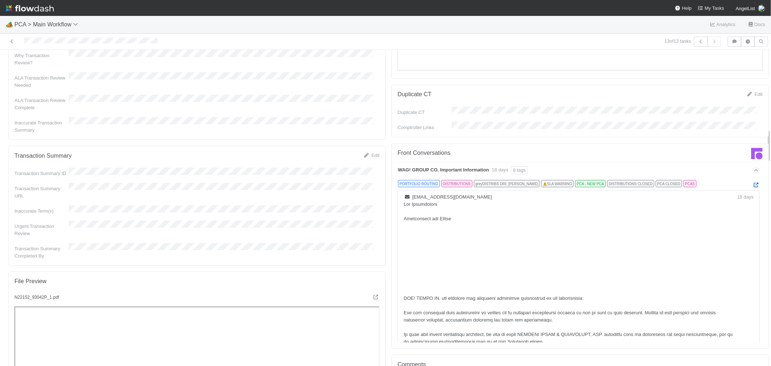
click at [753, 183] on icon at bounding box center [756, 185] width 7 height 5
click at [366, 153] on link "Edit" at bounding box center [371, 155] width 17 height 5
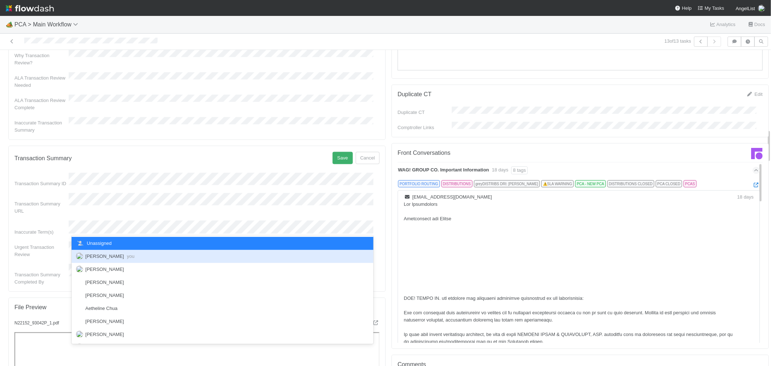
click at [105, 258] on span "Raven Jacinto you" at bounding box center [109, 255] width 49 height 5
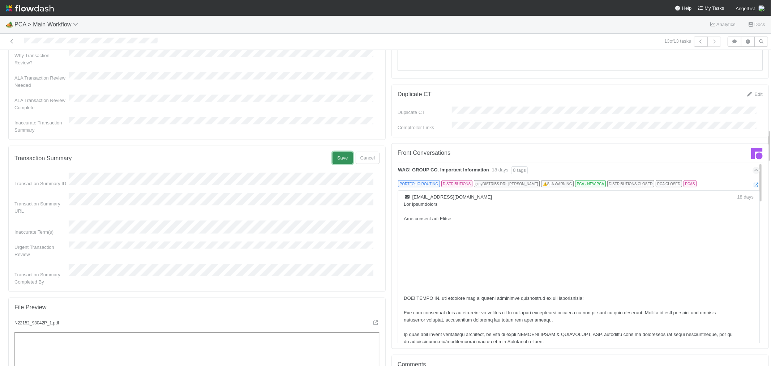
click at [336, 152] on button "Save" at bounding box center [343, 158] width 20 height 12
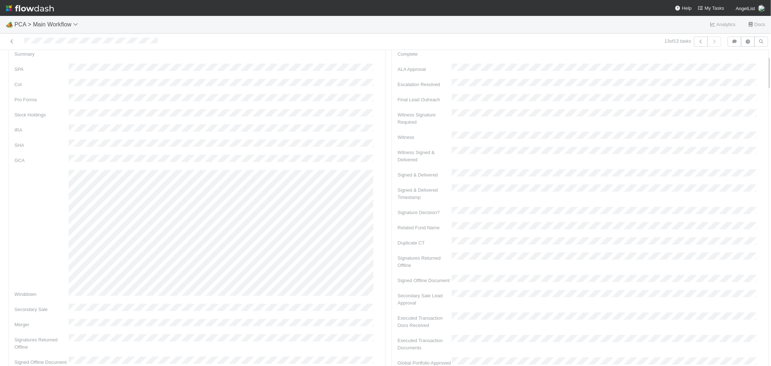
scroll to position [0, 0]
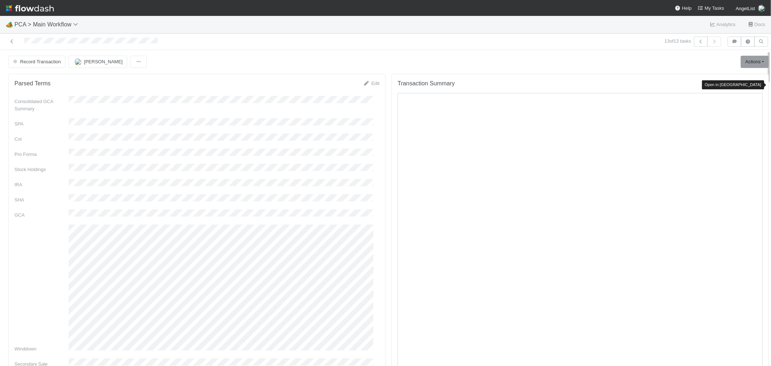
click at [755, 87] on icon at bounding box center [758, 84] width 7 height 5
click at [741, 56] on link "Actions" at bounding box center [755, 62] width 28 height 12
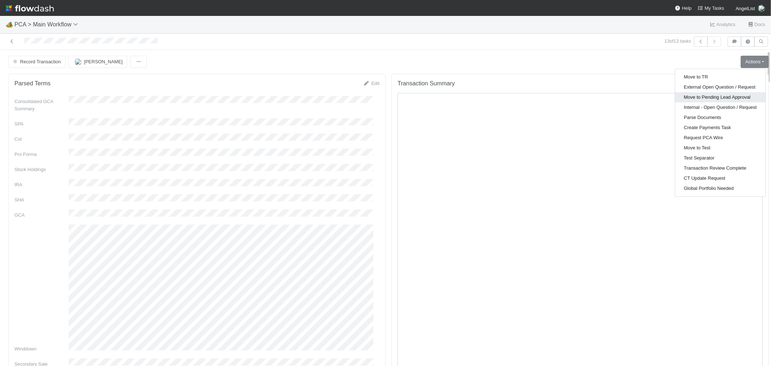
click at [702, 97] on button "Move to Pending Lead Approval" at bounding box center [720, 97] width 90 height 10
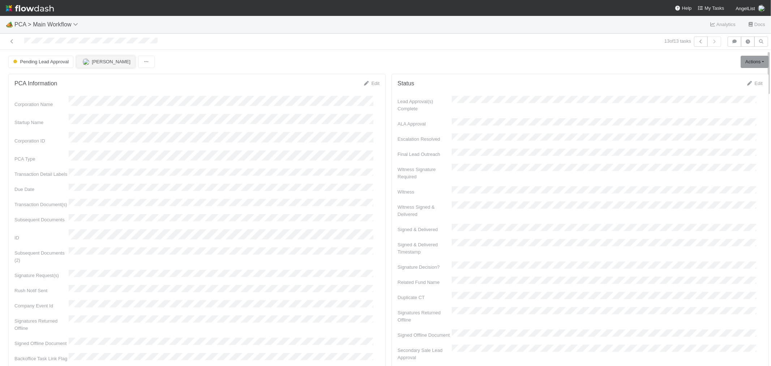
click at [97, 61] on span "[PERSON_NAME]" at bounding box center [111, 61] width 39 height 5
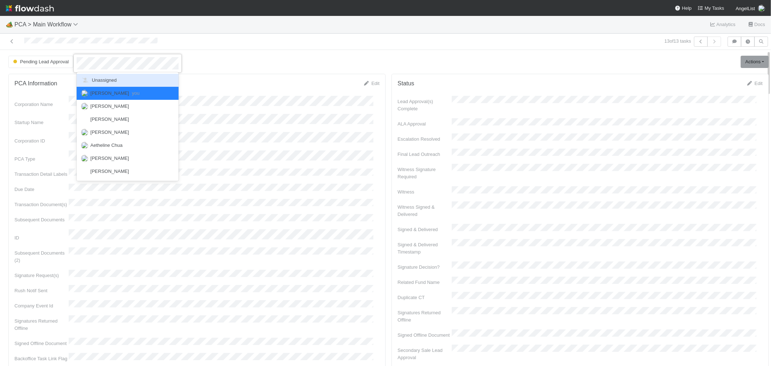
click at [102, 81] on span "Unassigned" at bounding box center [99, 79] width 36 height 5
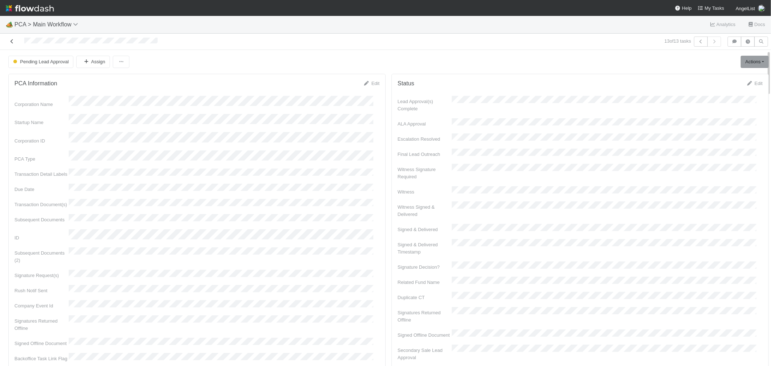
click at [11, 42] on icon at bounding box center [11, 41] width 7 height 5
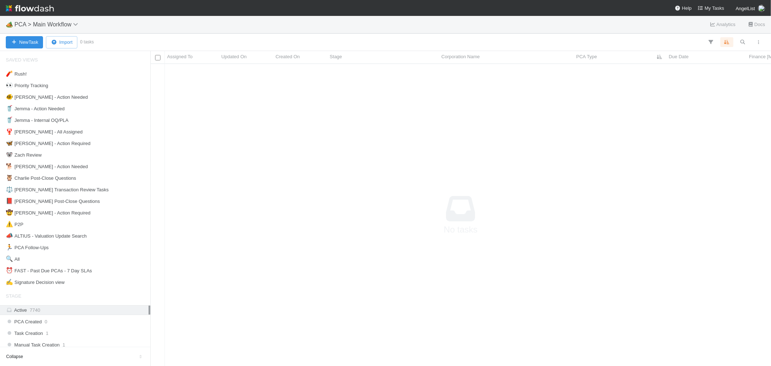
scroll to position [6, 6]
click at [41, 8] on img at bounding box center [30, 8] width 48 height 12
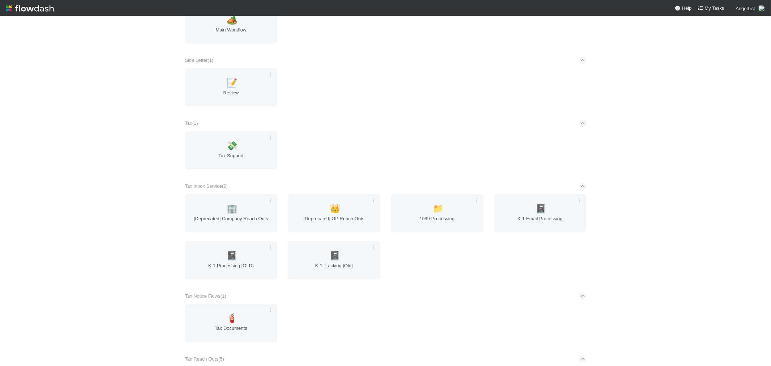
scroll to position [883, 0]
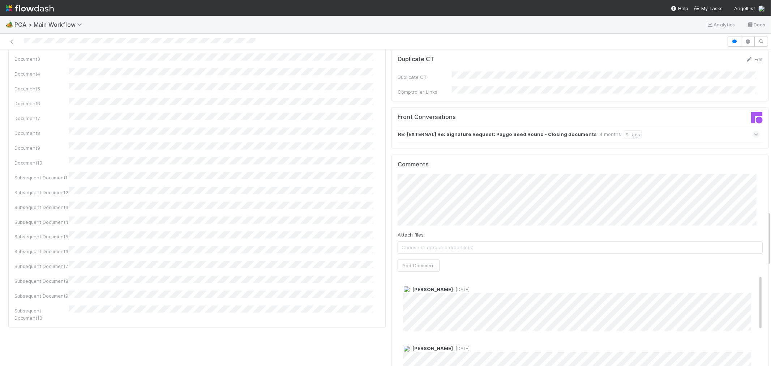
scroll to position [924, 0]
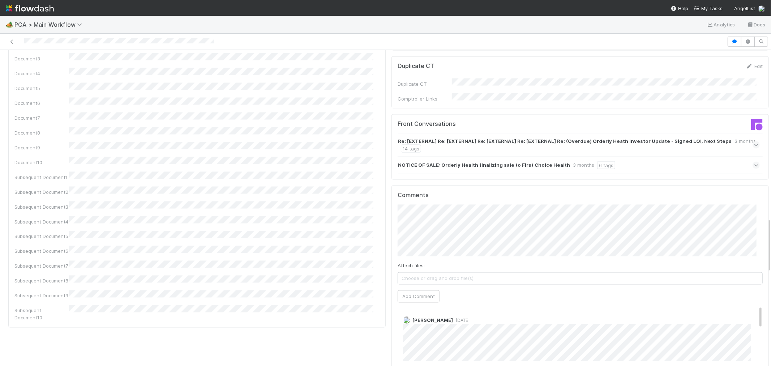
scroll to position [964, 0]
